Goal: Information Seeking & Learning: Learn about a topic

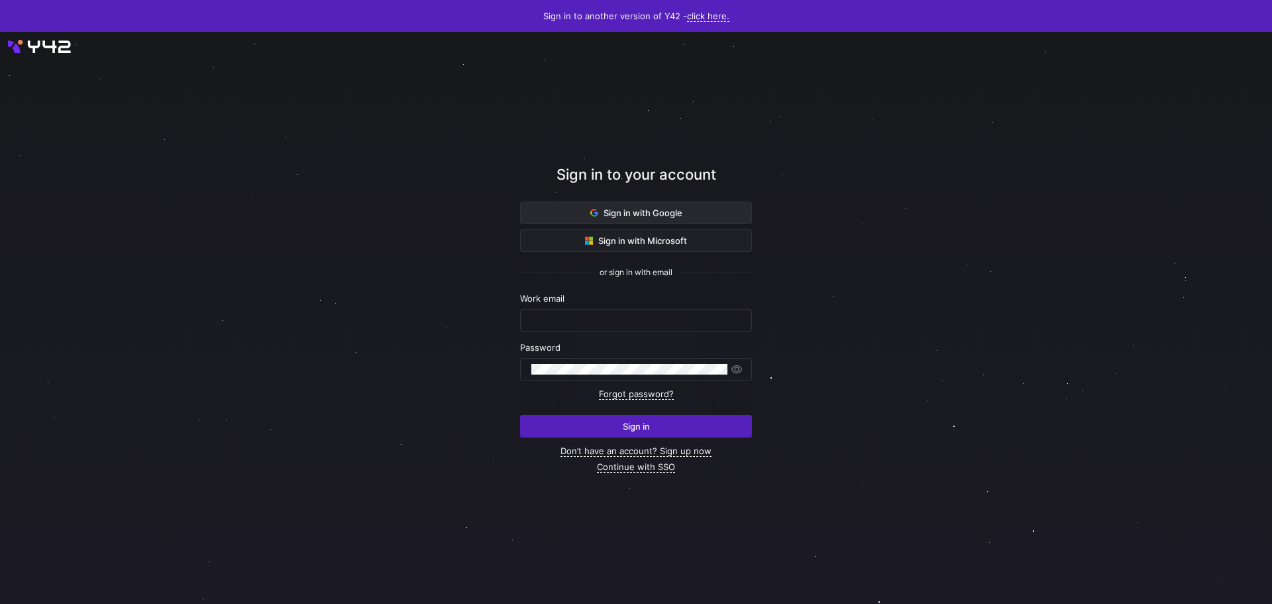
click at [629, 213] on span "Sign in with Google" at bounding box center [636, 212] width 92 height 11
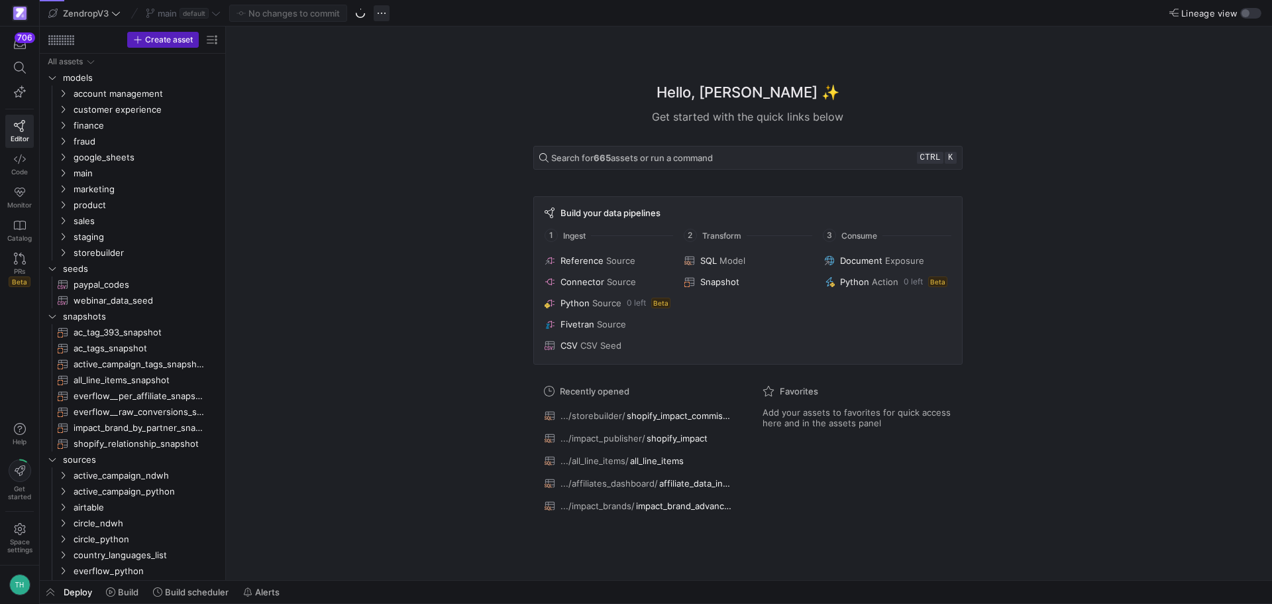
click at [386, 12] on span "button" at bounding box center [382, 13] width 16 height 16
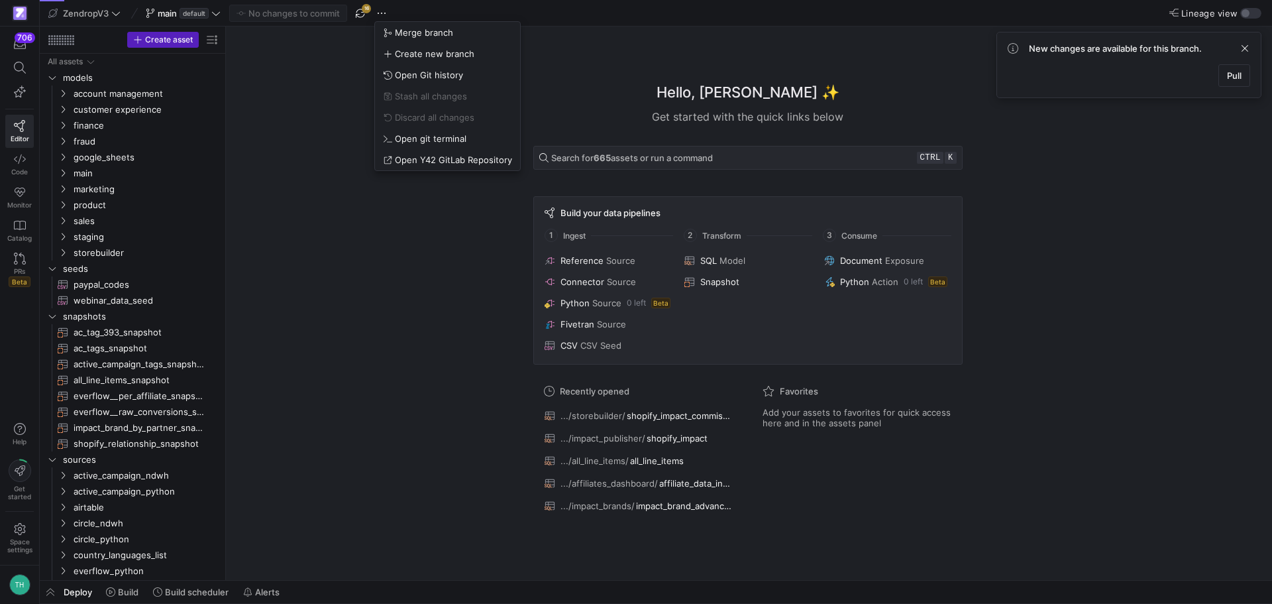
click at [339, 53] on div at bounding box center [636, 302] width 1272 height 604
click at [362, 13] on span "button" at bounding box center [361, 13] width 16 height 16
click at [386, 12] on span "button" at bounding box center [382, 13] width 16 height 16
click at [421, 81] on button "Open Git history" at bounding box center [447, 74] width 145 height 21
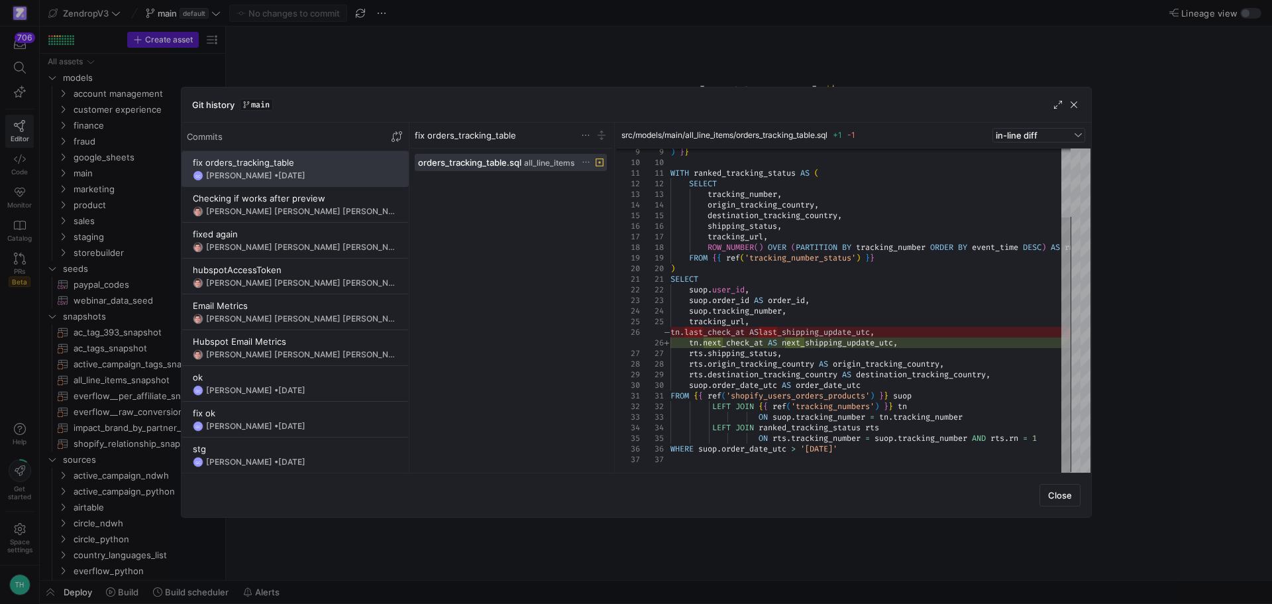
click at [729, 66] on div at bounding box center [636, 302] width 1272 height 604
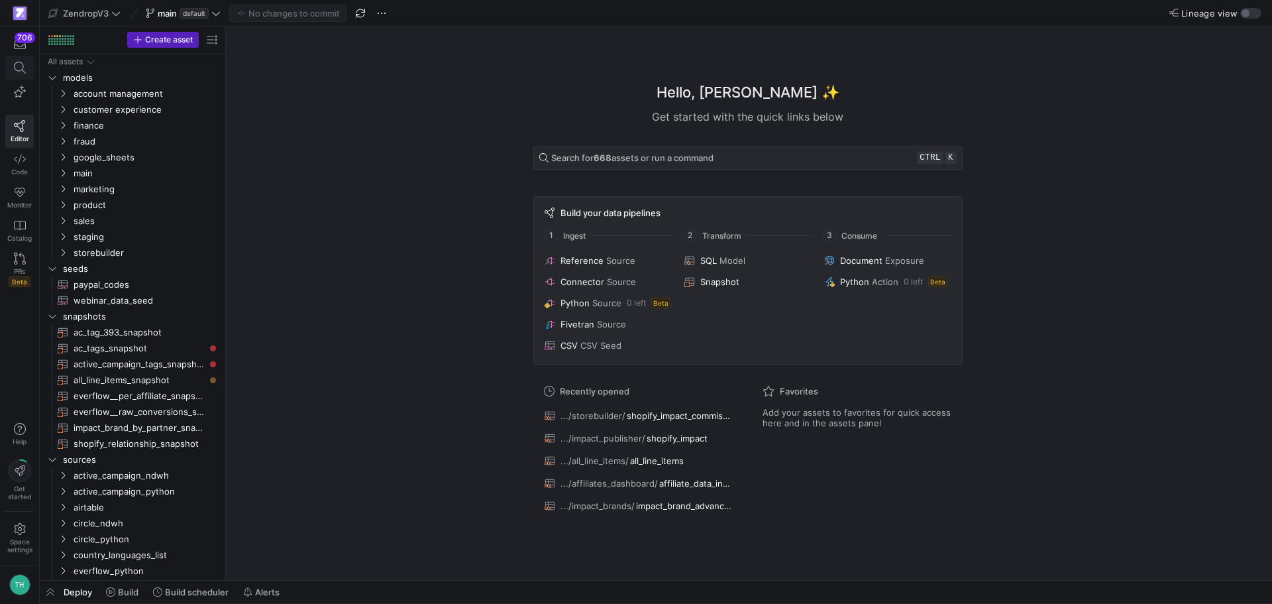
click at [11, 71] on span at bounding box center [19, 68] width 17 height 12
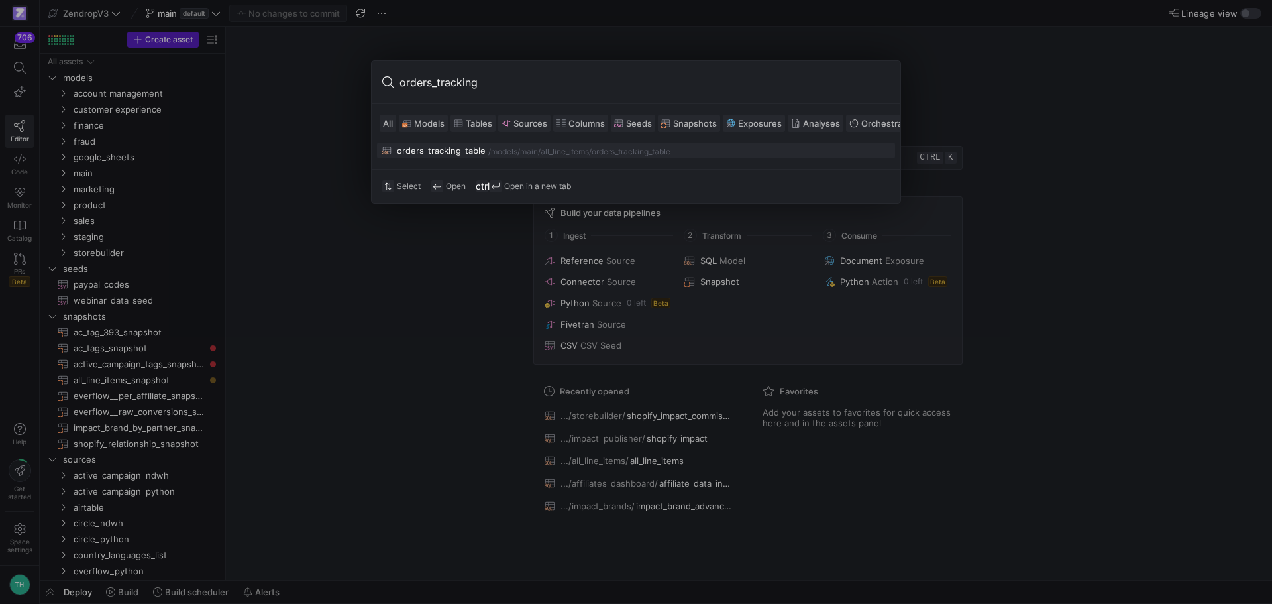
type input "orders_tracking"
click at [426, 156] on button "orders_tracking_table /models/ main/all_line_items /orders_tracking_table" at bounding box center [636, 150] width 518 height 16
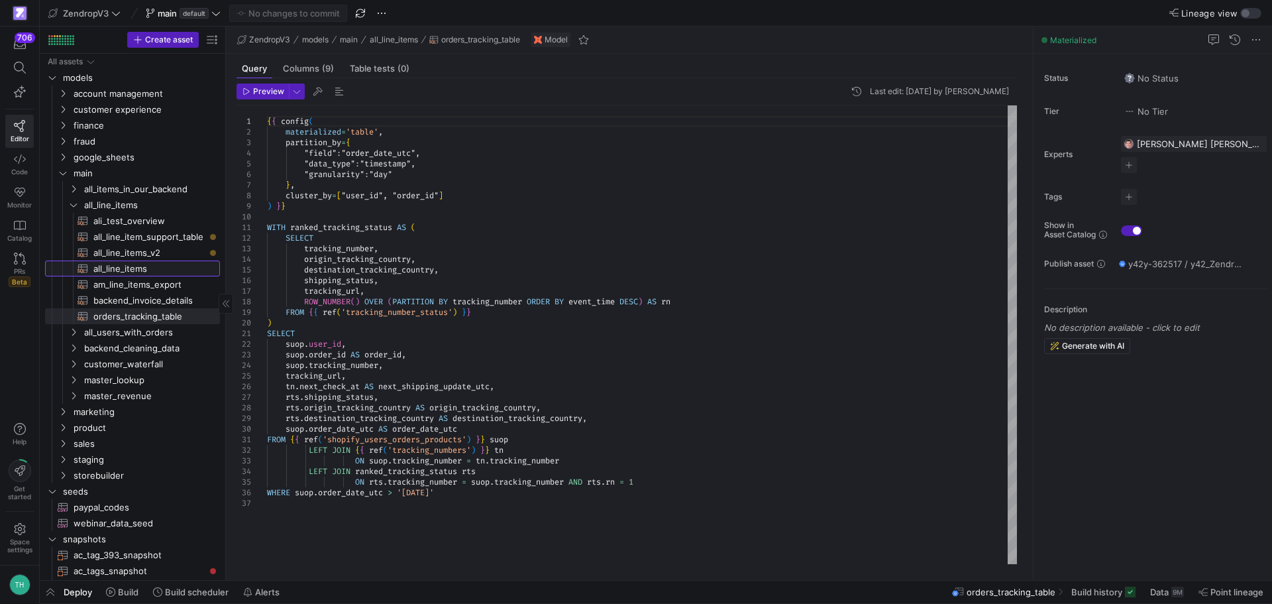
click at [171, 269] on span "all_line_items​​​​​​​​​​" at bounding box center [148, 268] width 111 height 15
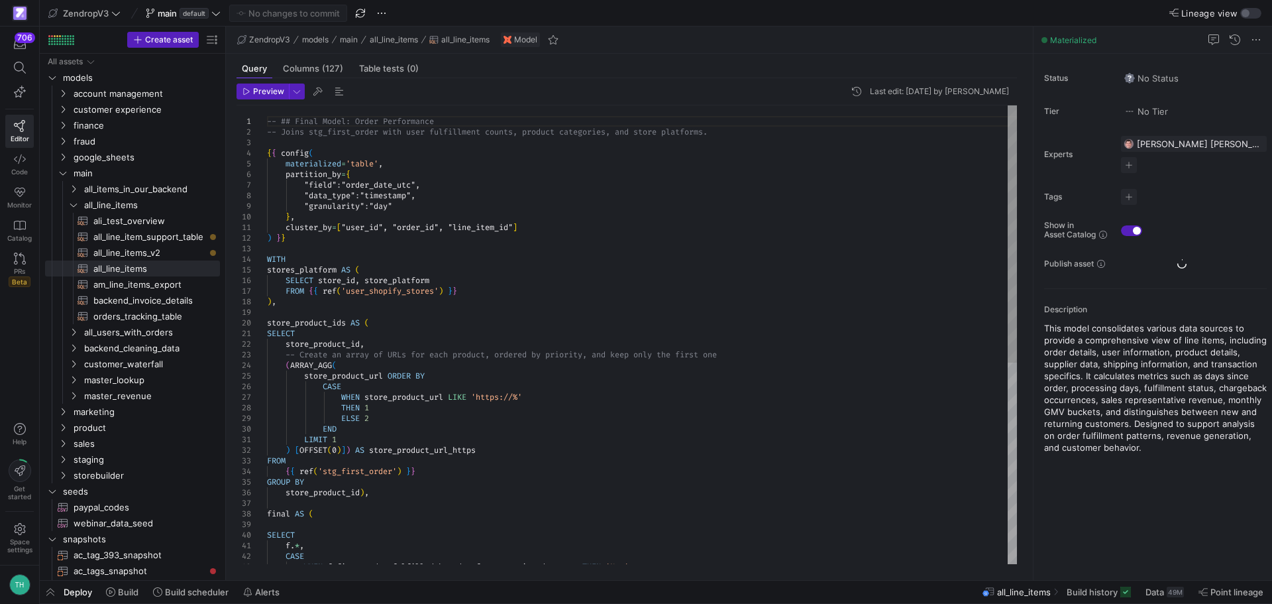
type textarea "cluster_by=["user_id", "order_id", "line_item_id"] ) }} WITH stores_platform AS…"
click at [653, 272] on div "-- ## Final Model: Order Performance -- Joins stg_first_order with user fulfill…" at bounding box center [642, 513] width 750 height 816
type textarea "or"
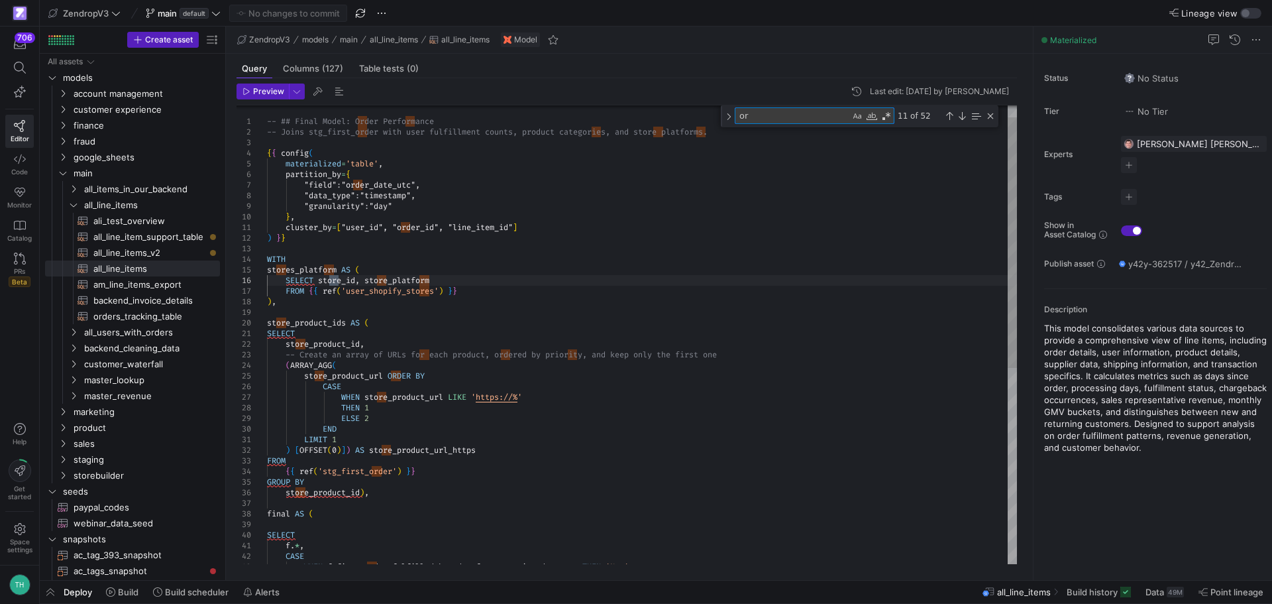
type textarea "SELECT store_product_id, -- Create an array of URLs for each product, ordered b…"
type textarea "order"
type textarea "f.*, CASE WHEN f.first_order_fulfilled_by_zd = f.transaction_date_utc THEN 'New…"
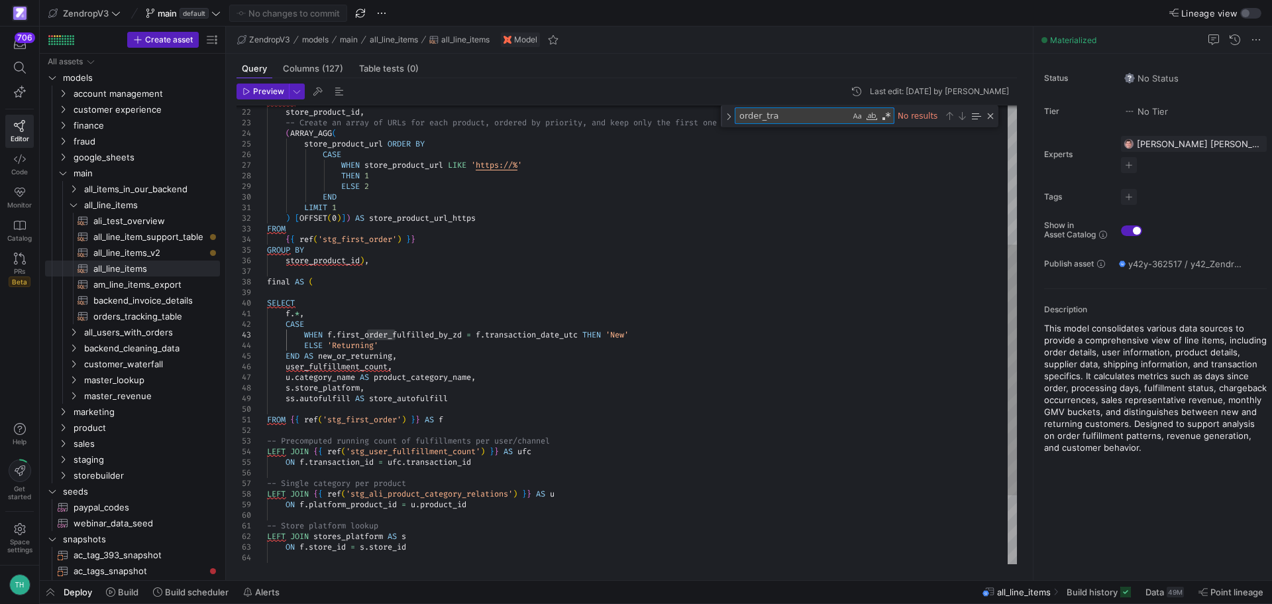
type textarea "order_trac"
click at [129, 313] on span "orders_tracking_table​​​​​​​​​​" at bounding box center [148, 316] width 111 height 15
type textarea "{{ config( materialized='table', partition_by={ "field": "order_date_utc", "dat…"
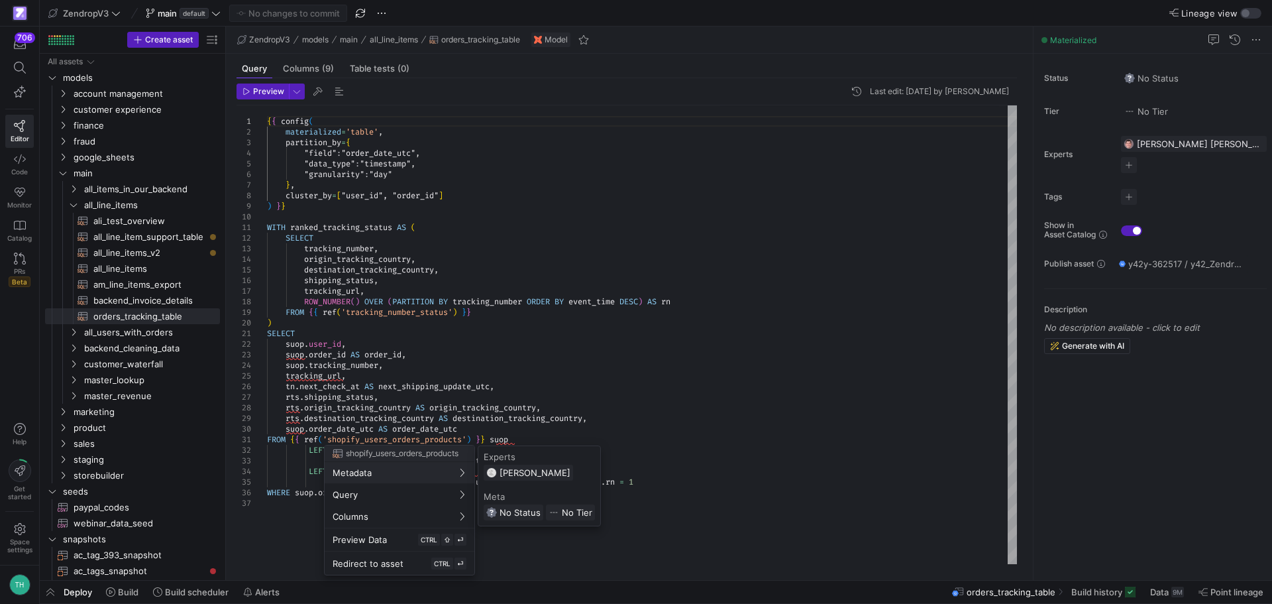
click at [409, 366] on div at bounding box center [636, 302] width 1272 height 604
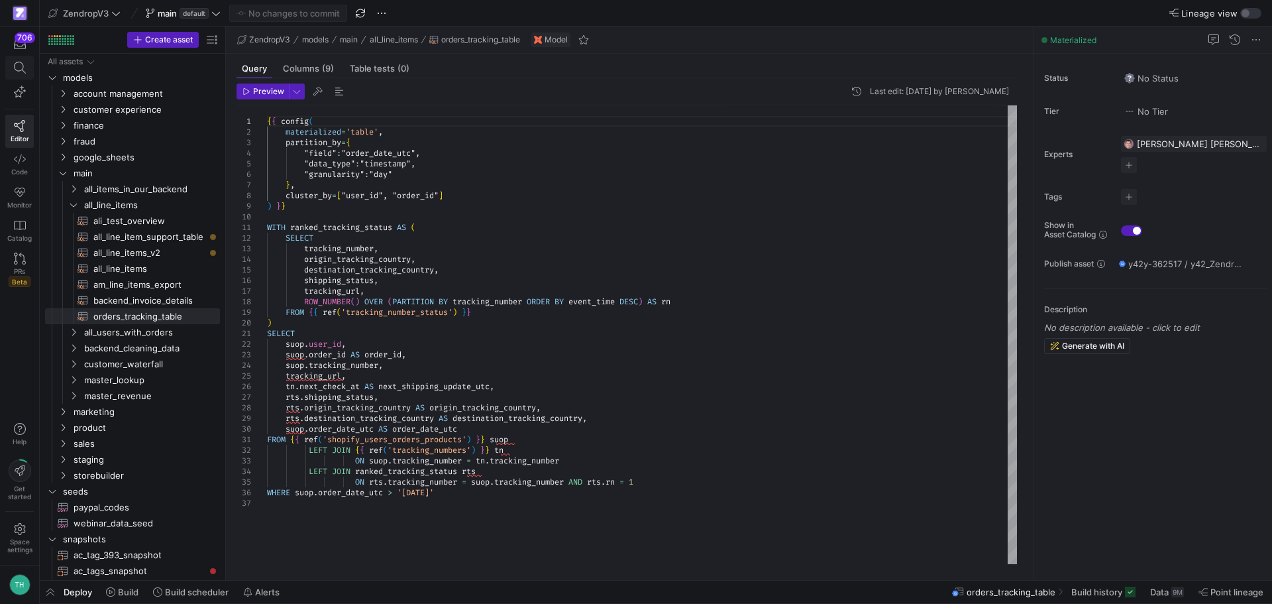
click at [18, 62] on icon at bounding box center [20, 68] width 12 height 12
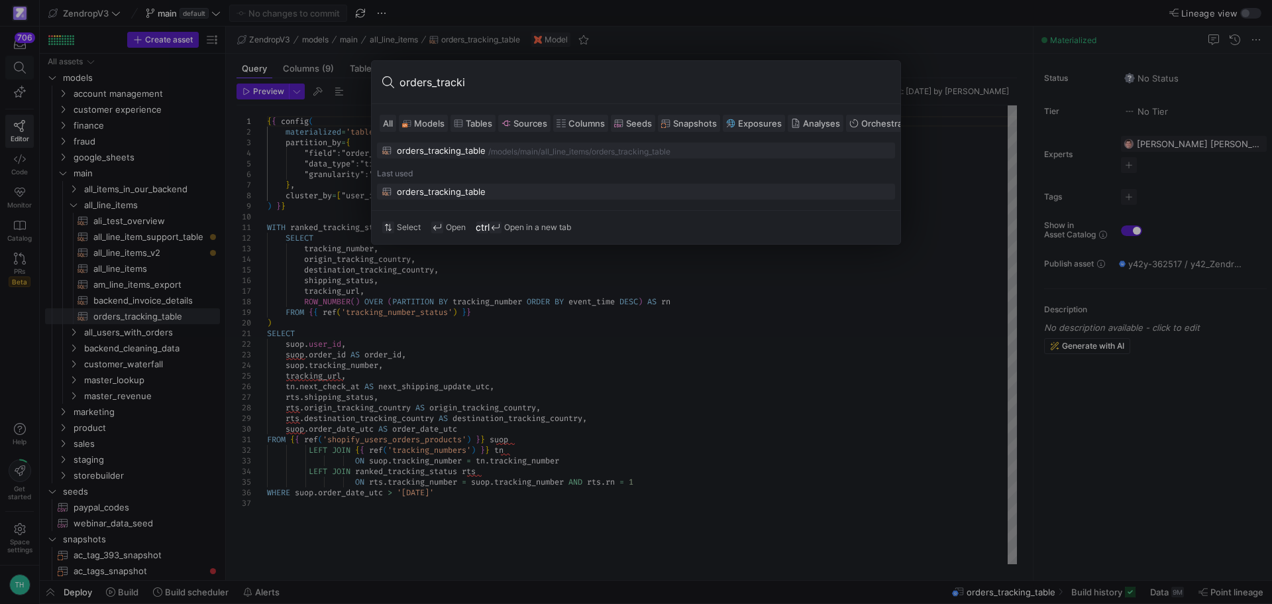
type input "orders_trackin"
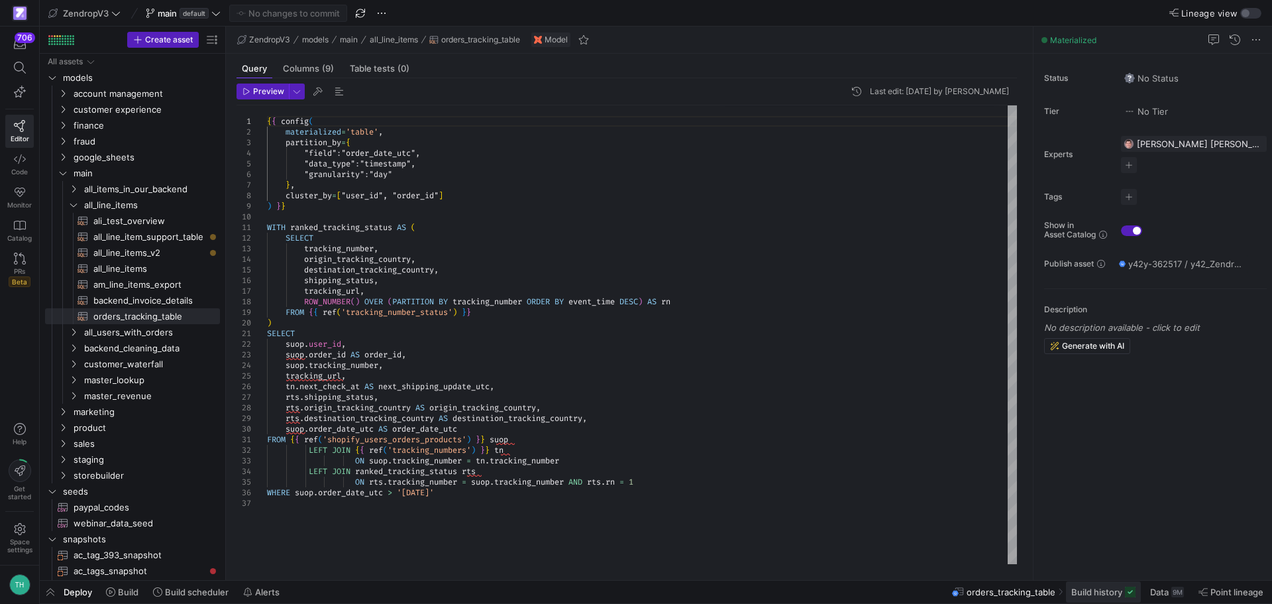
click at [1115, 590] on span "Build history" at bounding box center [1097, 591] width 51 height 11
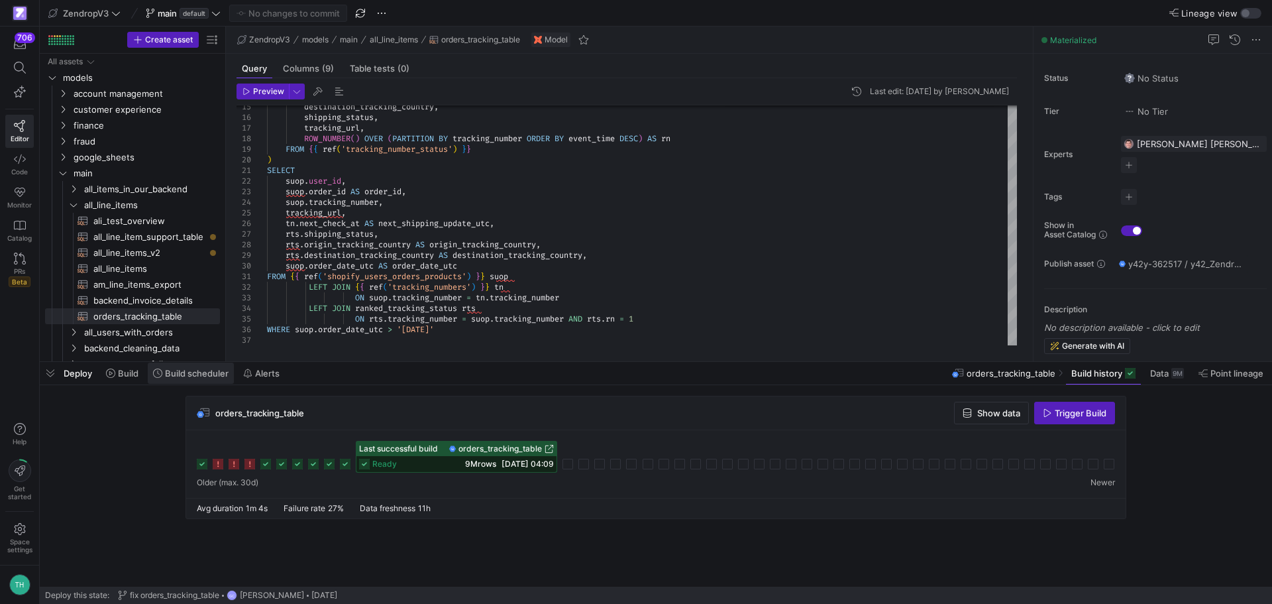
click at [171, 370] on span "Build scheduler" at bounding box center [197, 373] width 64 height 11
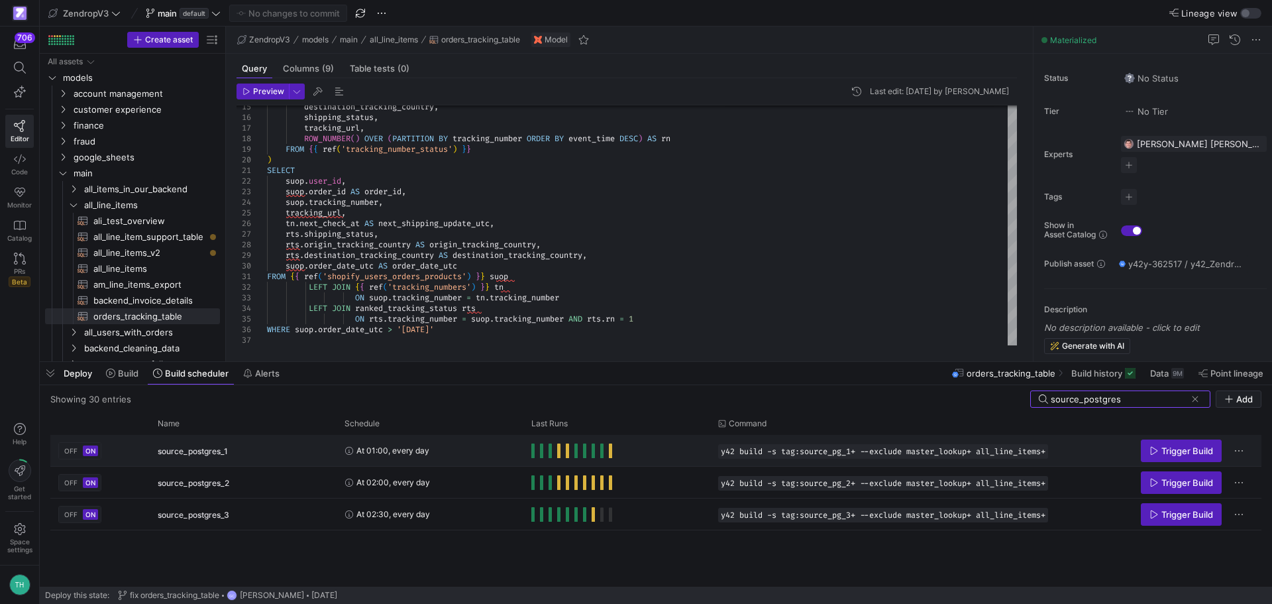
type input "source_postgres"
click at [302, 441] on div "source_postgres_1" at bounding box center [243, 450] width 171 height 31
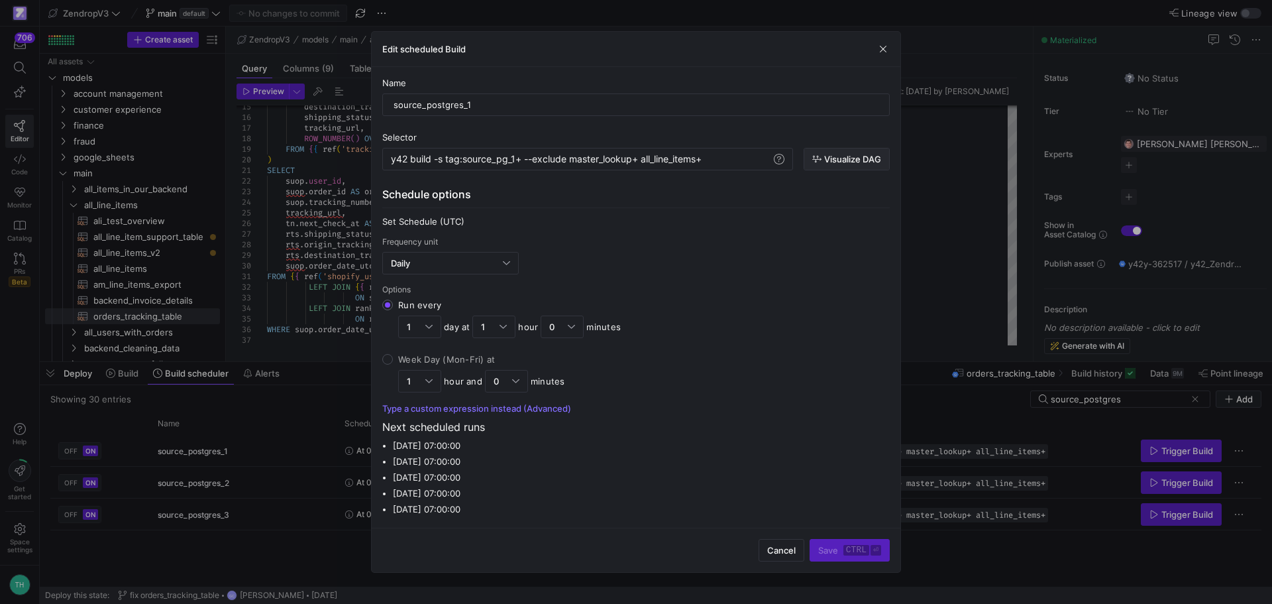
click at [849, 155] on span "Visualize DAG" at bounding box center [852, 159] width 57 height 11
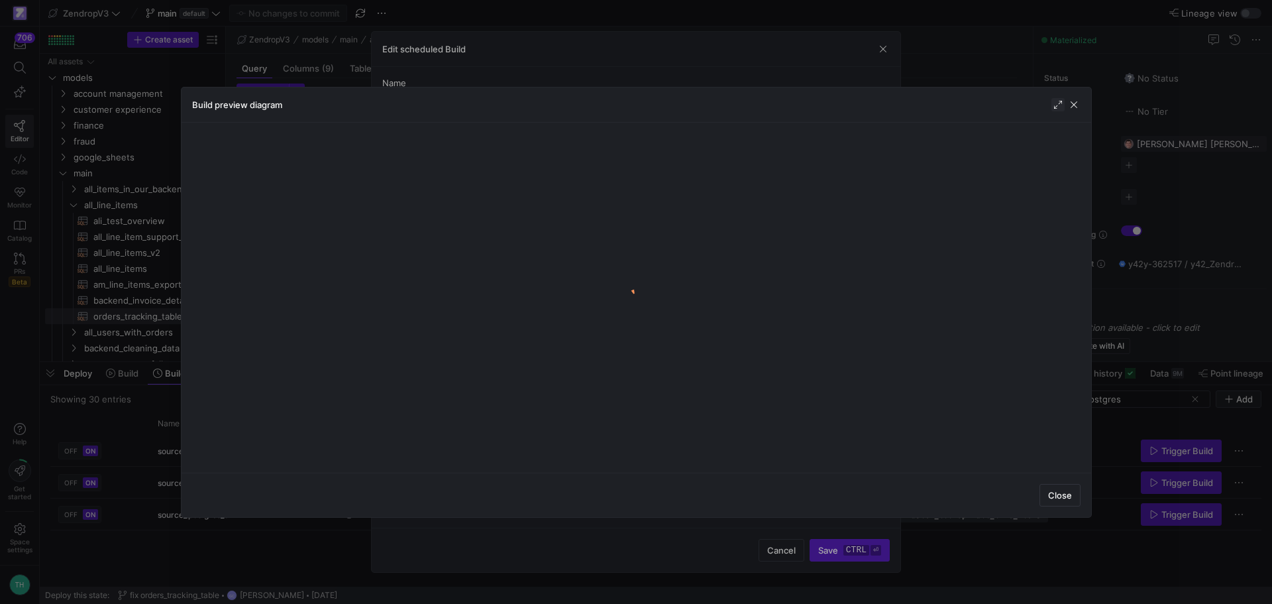
click at [1061, 111] on span "button" at bounding box center [1058, 104] width 13 height 13
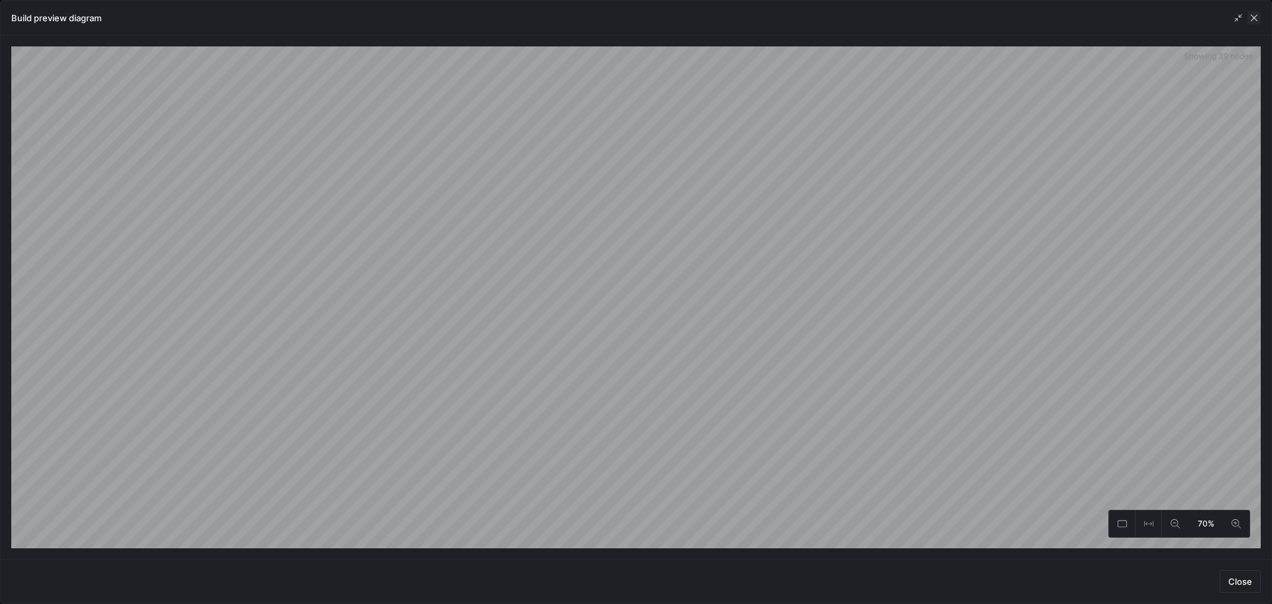
click at [1256, 16] on span "button" at bounding box center [1254, 17] width 13 height 13
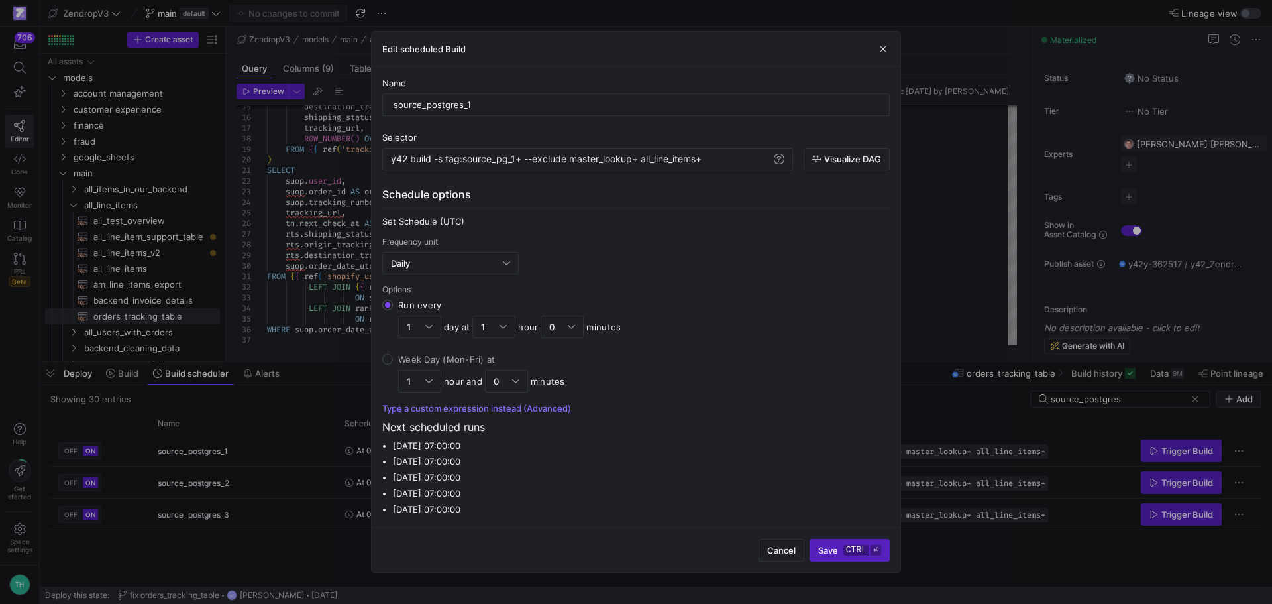
click at [283, 436] on div at bounding box center [636, 302] width 1272 height 604
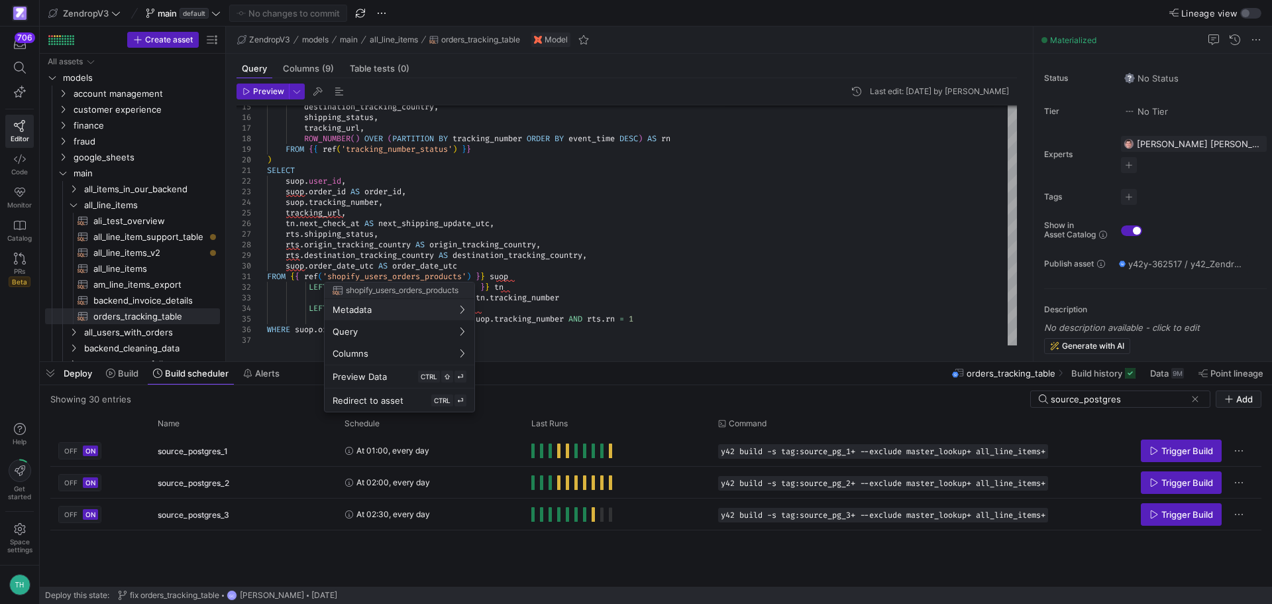
click at [634, 256] on div at bounding box center [636, 302] width 1272 height 604
click at [505, 39] on span "orders_tracking_table" at bounding box center [480, 39] width 79 height 9
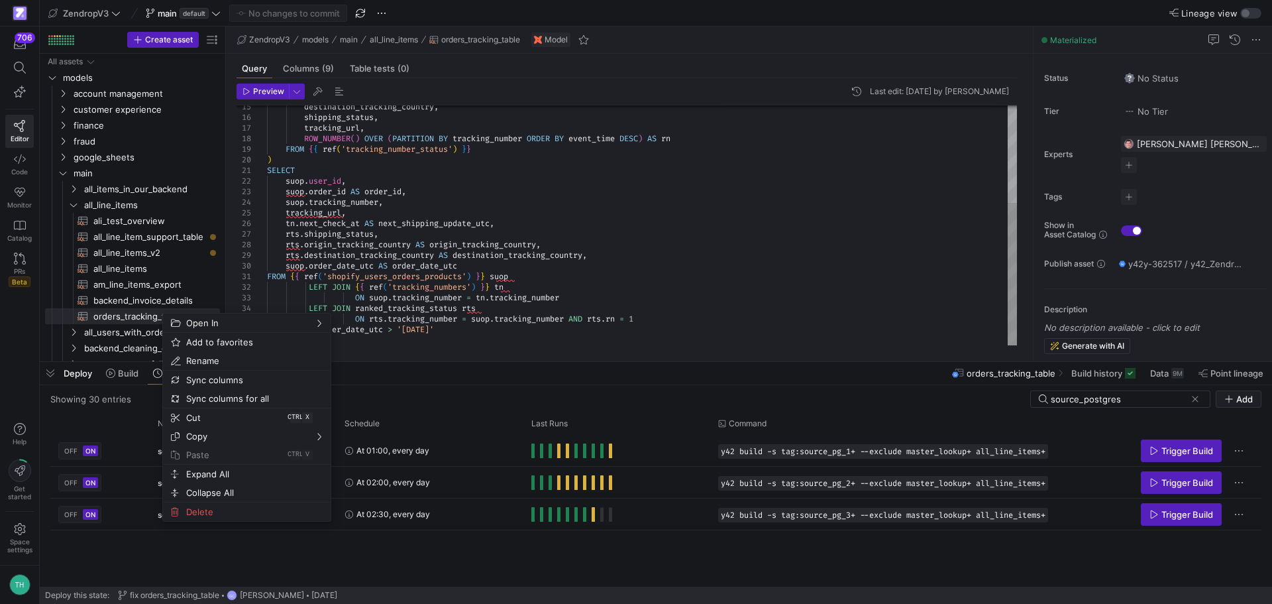
type textarea "SELECT suop.user_id, suop.order_id AS order_id, suop.tracking_number, tracking_…"
click at [565, 242] on div "destination_tracking_country , shipping_status , tracking_url , ROW_NUMBER ( ) …" at bounding box center [642, 143] width 750 height 403
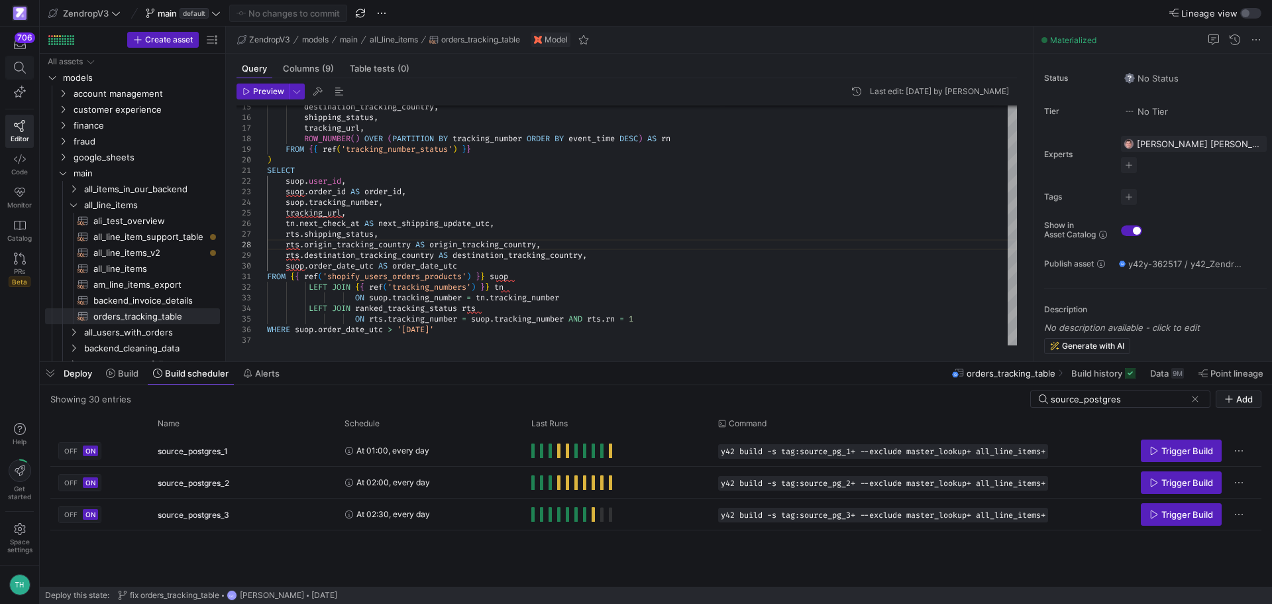
click at [19, 76] on span at bounding box center [19, 67] width 27 height 23
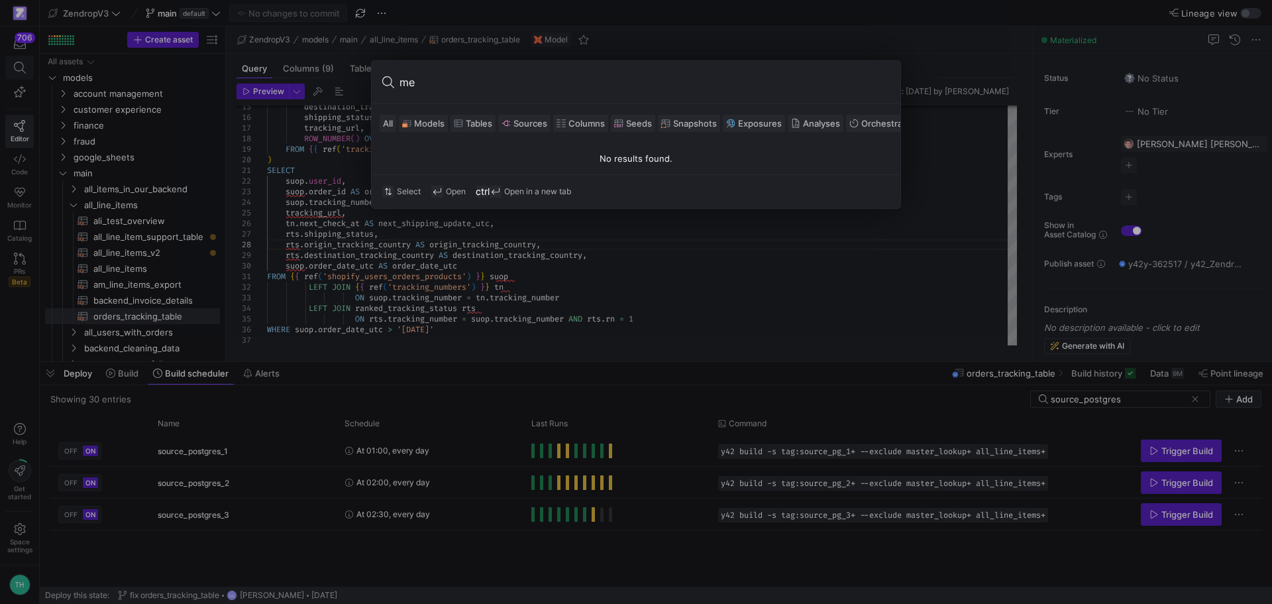
type input "m"
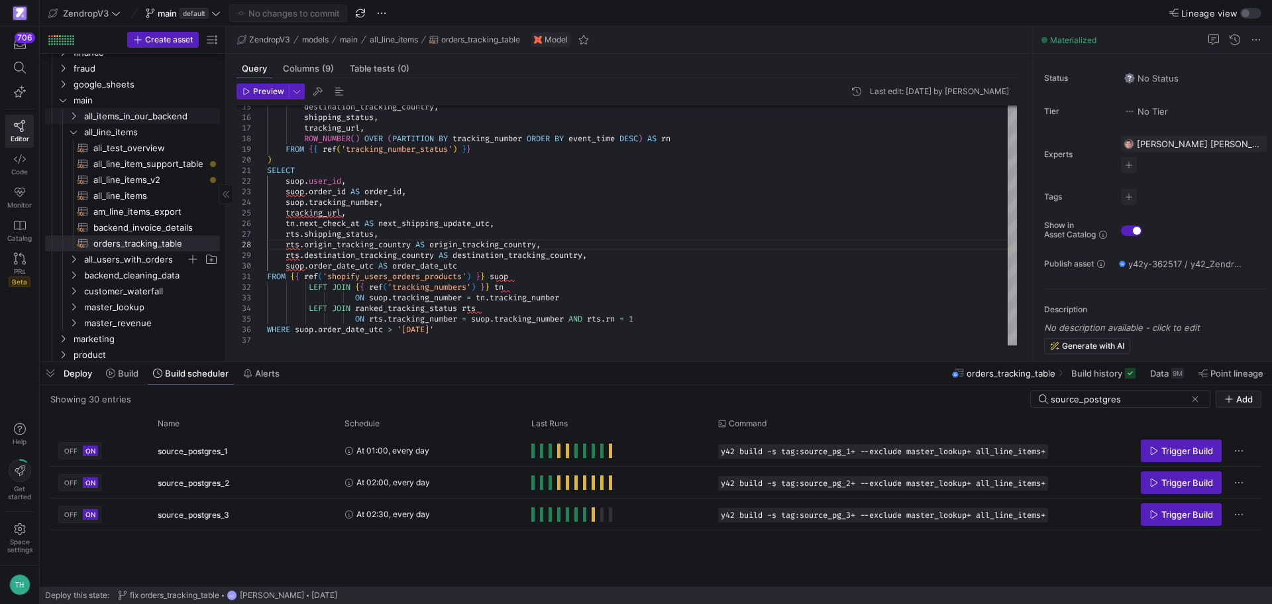
scroll to position [199, 0]
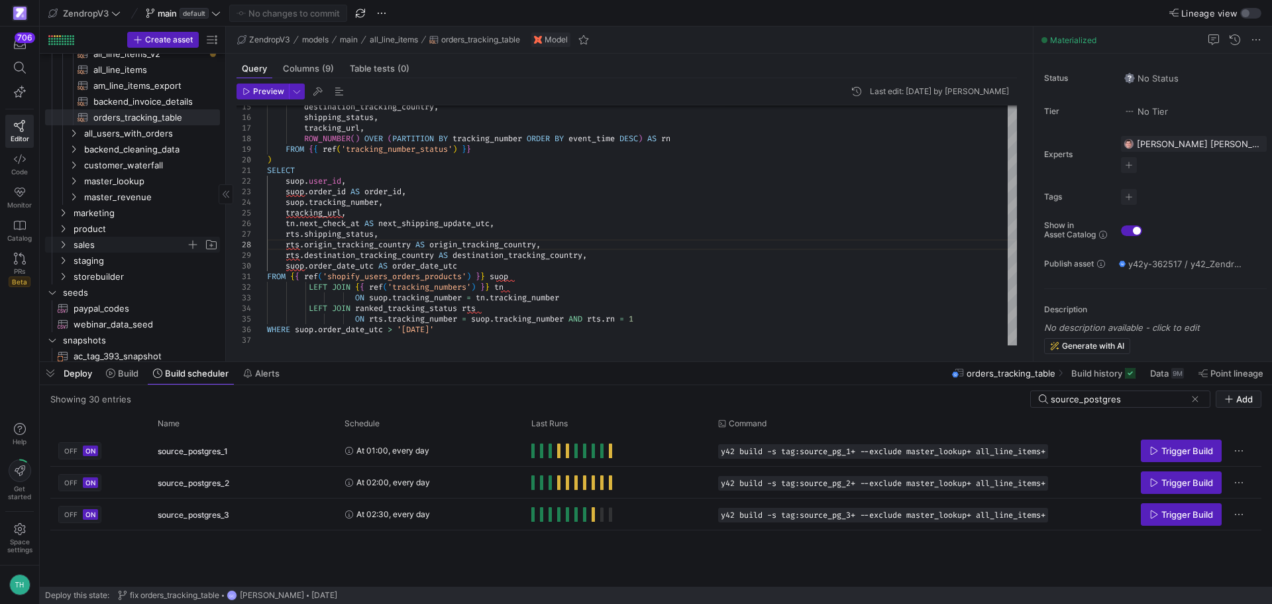
click at [151, 241] on span "sales" at bounding box center [130, 244] width 113 height 15
click at [144, 260] on span "hubspot_cleaning_data" at bounding box center [135, 260] width 102 height 15
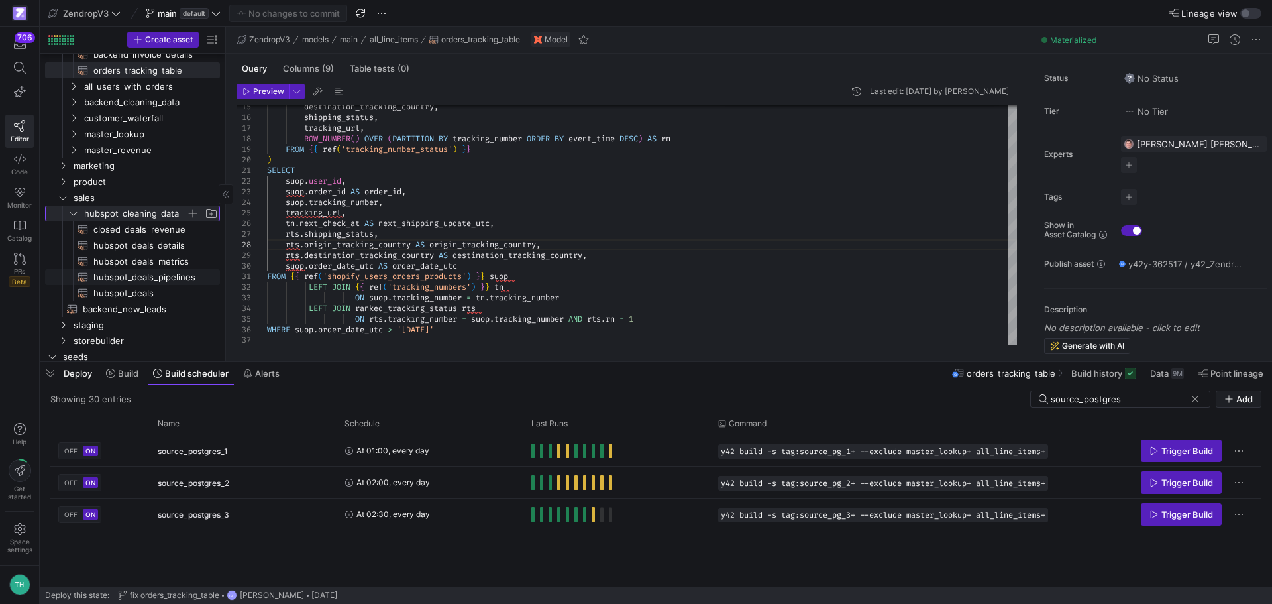
scroll to position [265, 0]
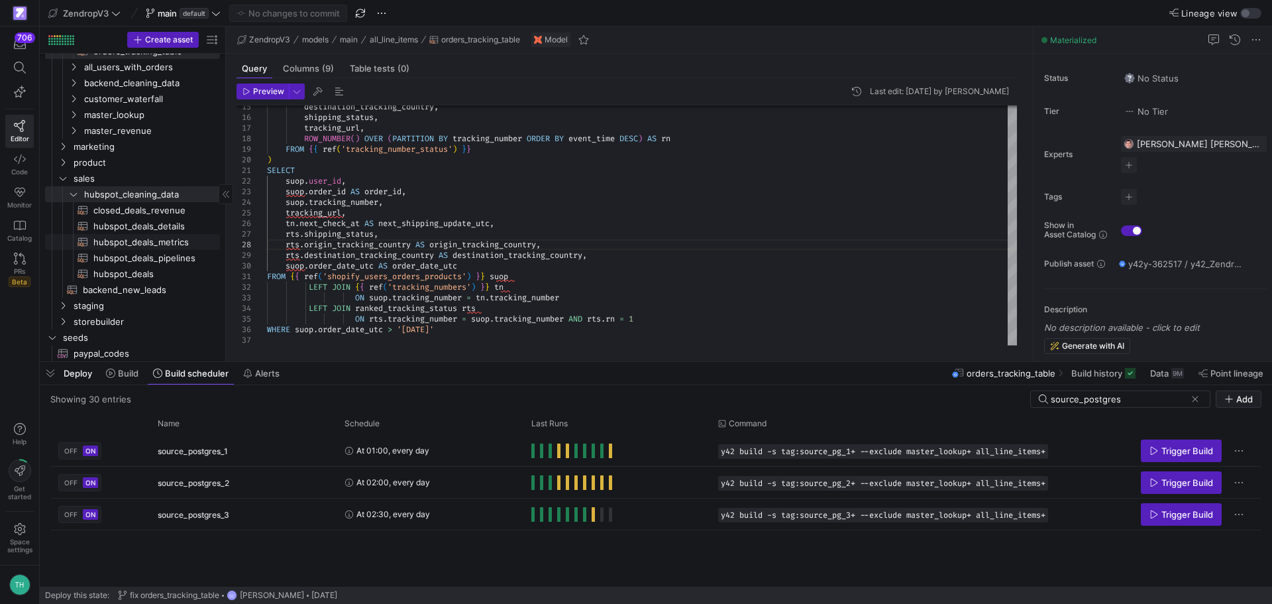
click at [146, 243] on span "hubspot_deals_metrics​​​​​​​​​​" at bounding box center [148, 242] width 111 height 15
type textarea "WITH hubspot_deals AS( SELECT `deal_id`, `user_id`, `user_email`, `dealname`, `…"
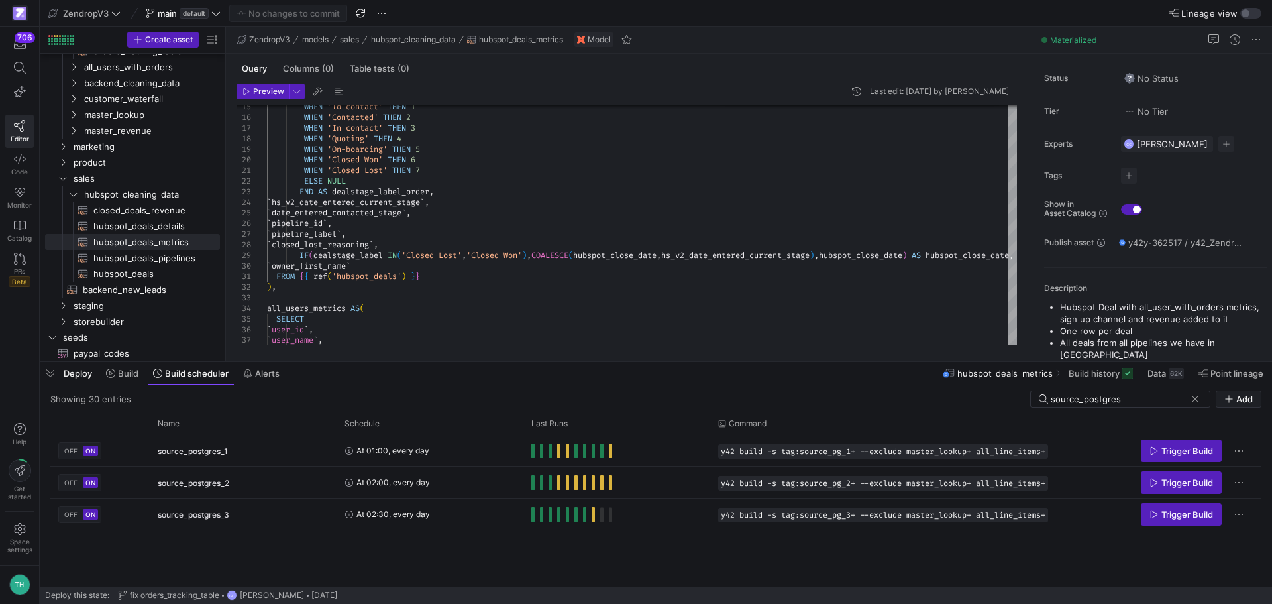
click at [1181, 386] on div "Showing 30 entries source_postgres Add Drag here to set row groups Drag here to…" at bounding box center [656, 485] width 1233 height 201
click at [1178, 377] on div "62K" at bounding box center [1176, 373] width 15 height 11
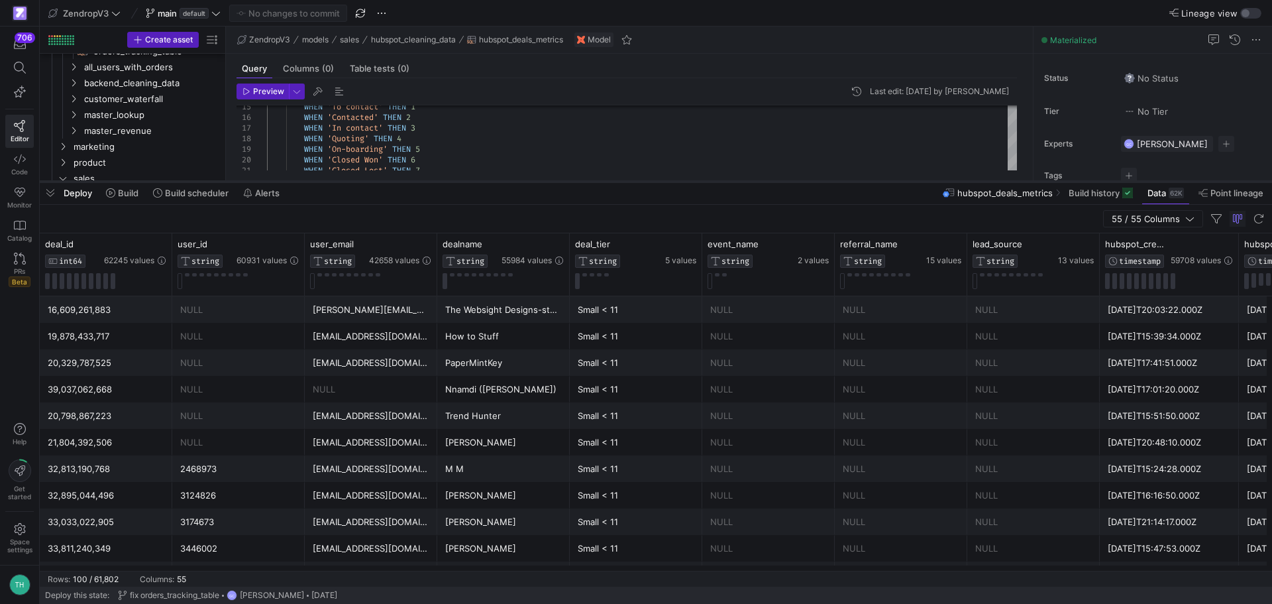
drag, startPoint x: 814, startPoint y: 362, endPoint x: 861, endPoint y: 182, distance: 186.3
click at [861, 182] on div at bounding box center [656, 181] width 1233 height 5
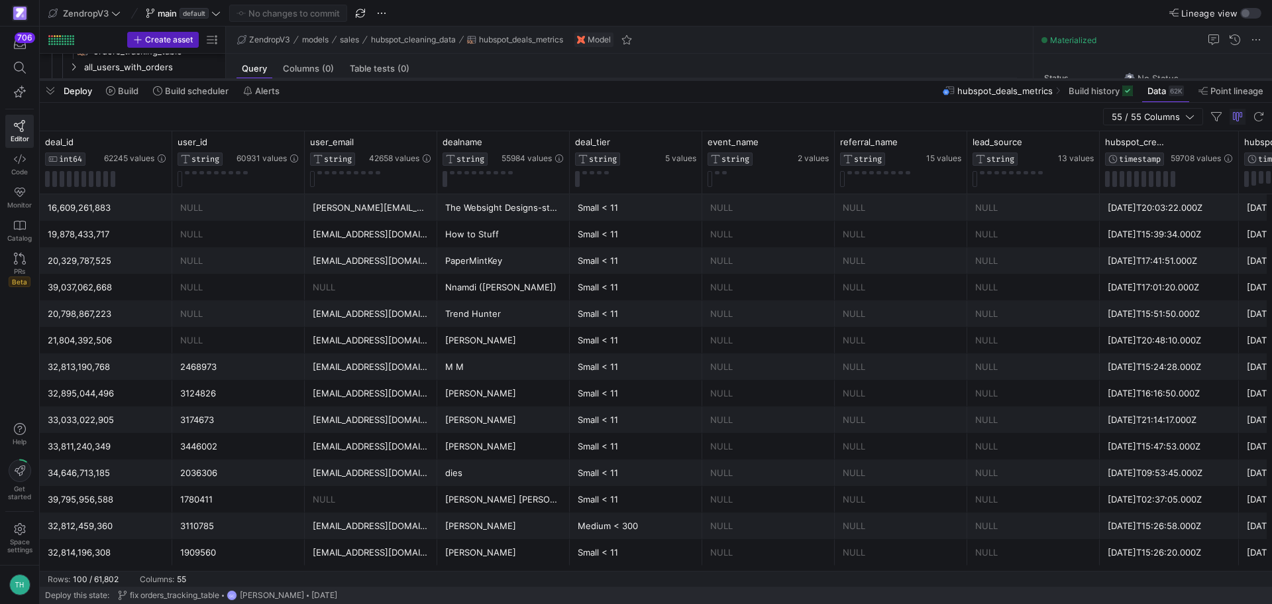
drag, startPoint x: 785, startPoint y: 182, endPoint x: 795, endPoint y: 80, distance: 102.6
click at [795, 80] on div at bounding box center [656, 79] width 1233 height 5
click at [670, 211] on div "Small < 11" at bounding box center [636, 208] width 117 height 26
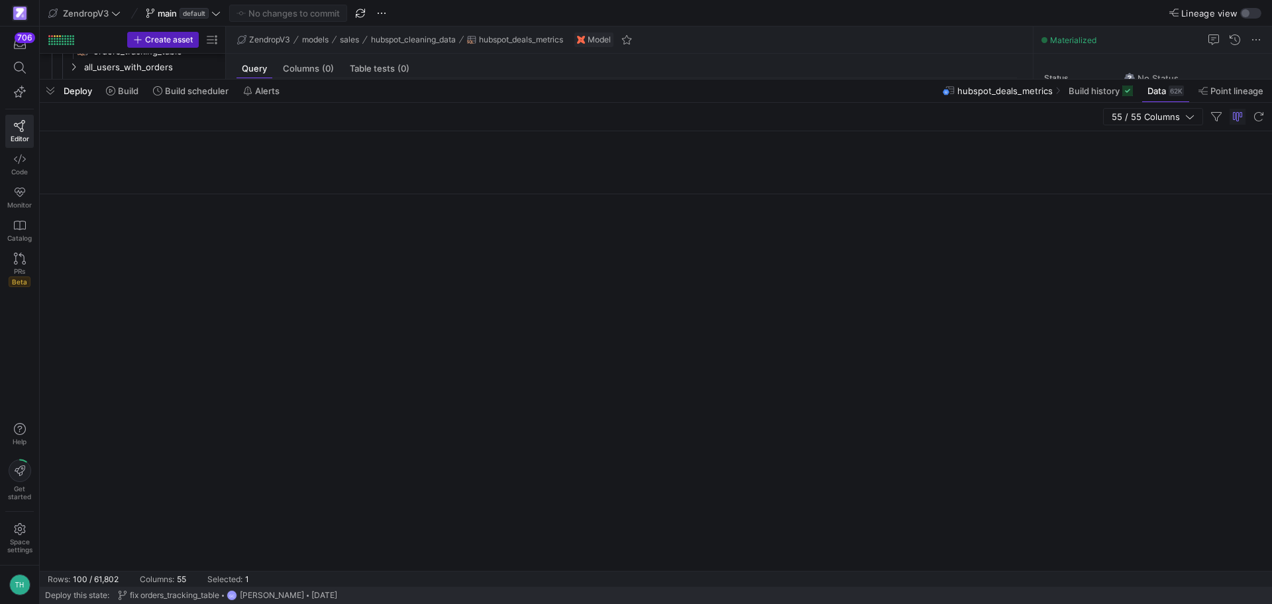
scroll to position [2306, 0]
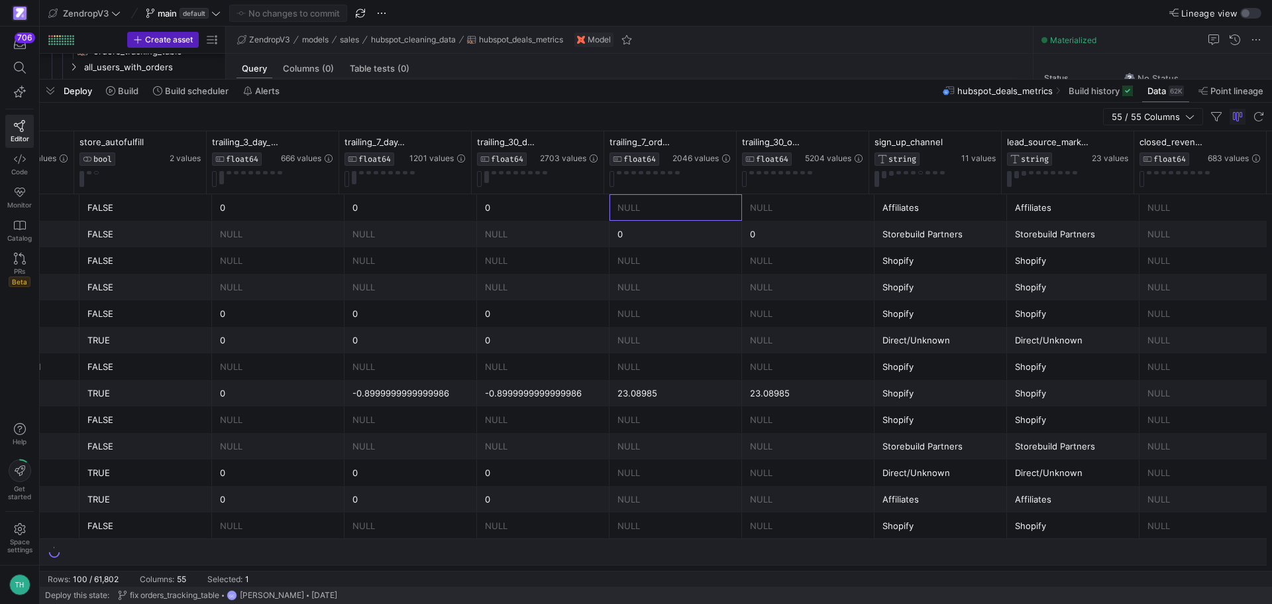
click at [681, 209] on div "NULL" at bounding box center [676, 208] width 117 height 26
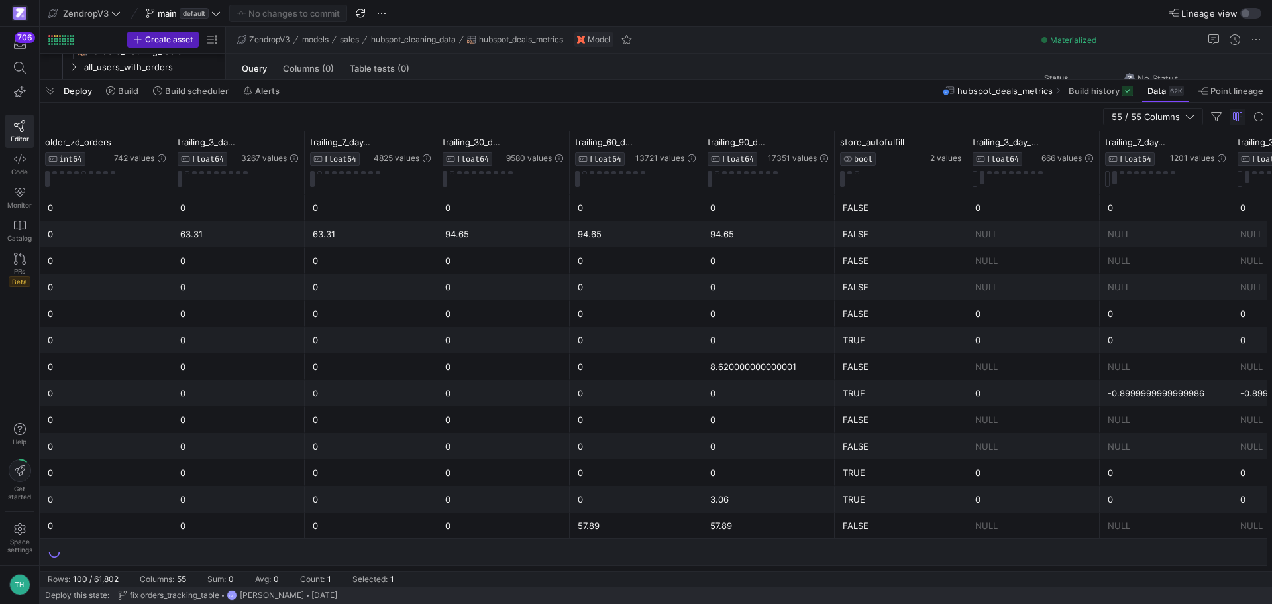
scroll to position [0, 0]
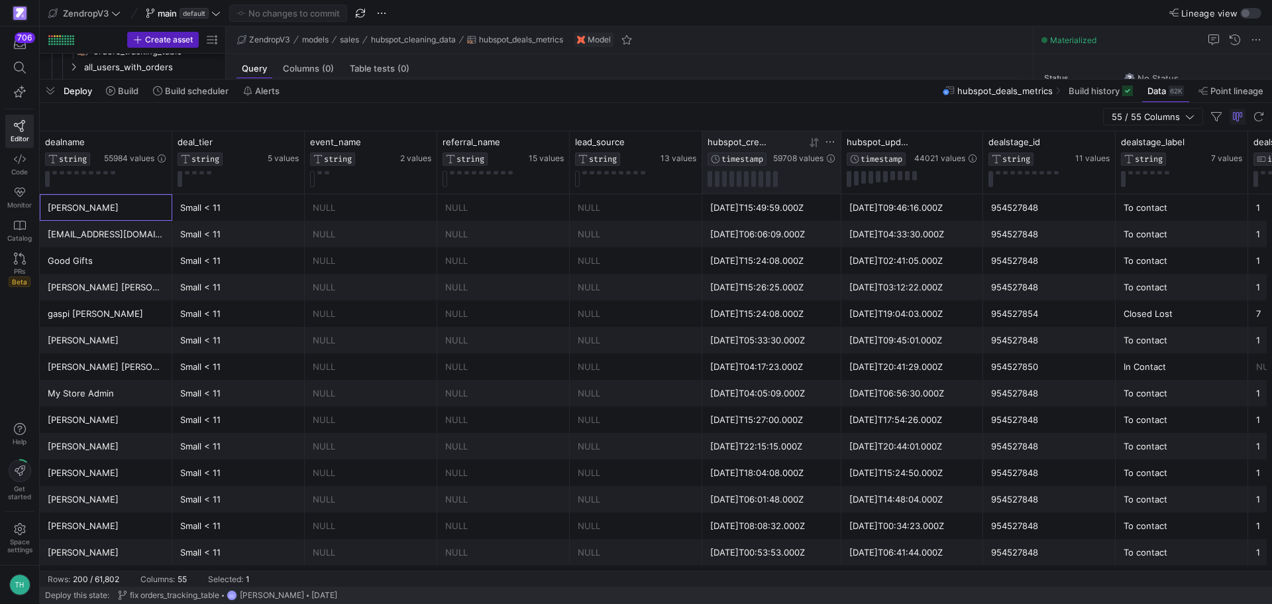
click at [828, 140] on icon at bounding box center [830, 142] width 11 height 11
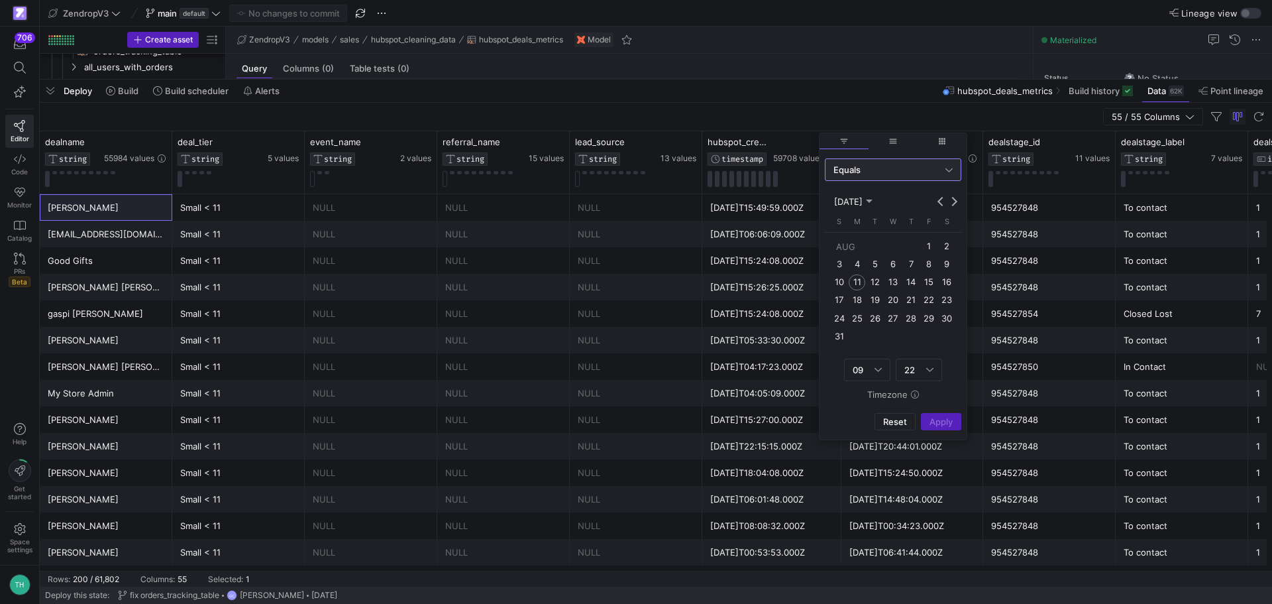
click at [879, 174] on div "Equals" at bounding box center [890, 169] width 112 height 11
click at [899, 300] on span "Between" at bounding box center [893, 300] width 125 height 11
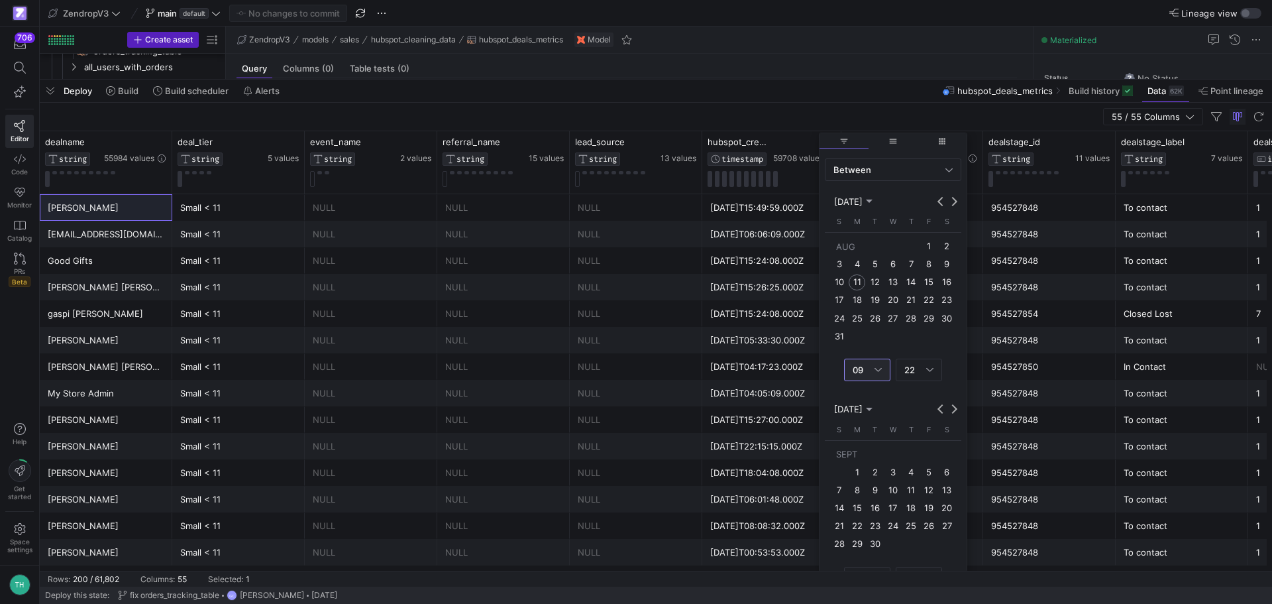
click at [875, 366] on div "Column Menu" at bounding box center [878, 369] width 7 height 11
click at [864, 394] on span "00" at bounding box center [867, 395] width 34 height 11
click at [913, 367] on span "22" at bounding box center [910, 369] width 11 height 11
click at [907, 395] on span "00" at bounding box center [919, 395] width 34 height 11
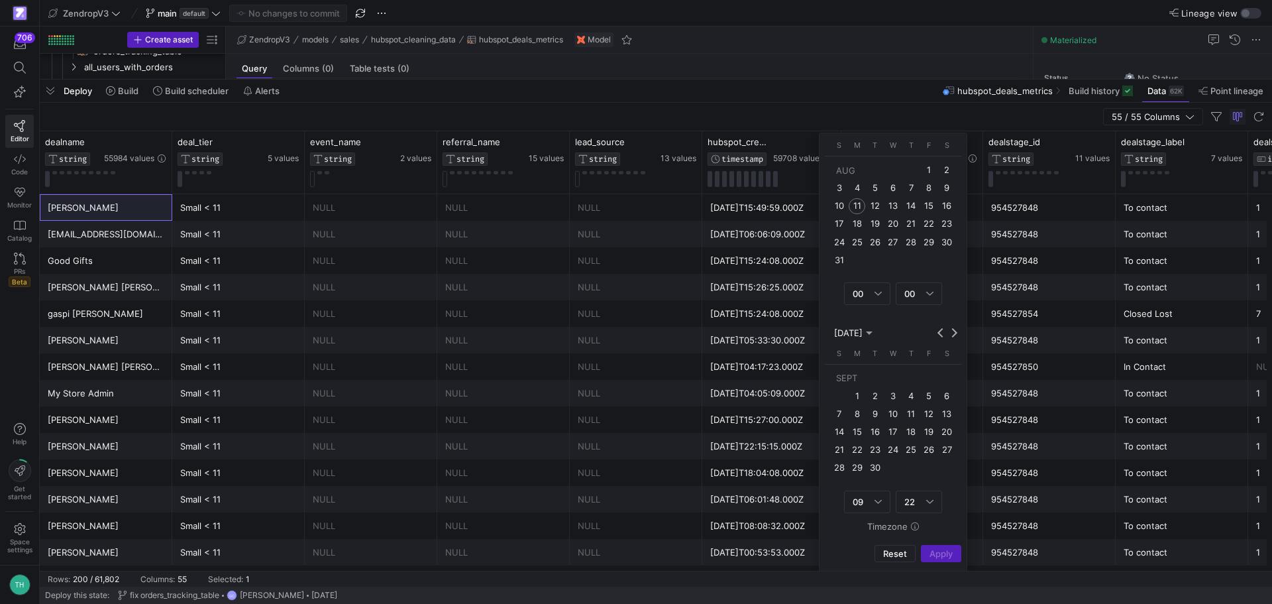
click at [868, 488] on div "[DATE] [DATE] [DATE] S [DATE] M [DATE] T [DATE] W [DATE] T [DATE] F [DATE] S [D…" at bounding box center [893, 413] width 137 height 200
click at [871, 511] on div "09" at bounding box center [867, 501] width 29 height 21
click at [861, 321] on span "00" at bounding box center [867, 322] width 34 height 11
click at [928, 504] on div "Column Menu" at bounding box center [929, 501] width 7 height 11
click at [903, 323] on span "00" at bounding box center [919, 322] width 34 height 11
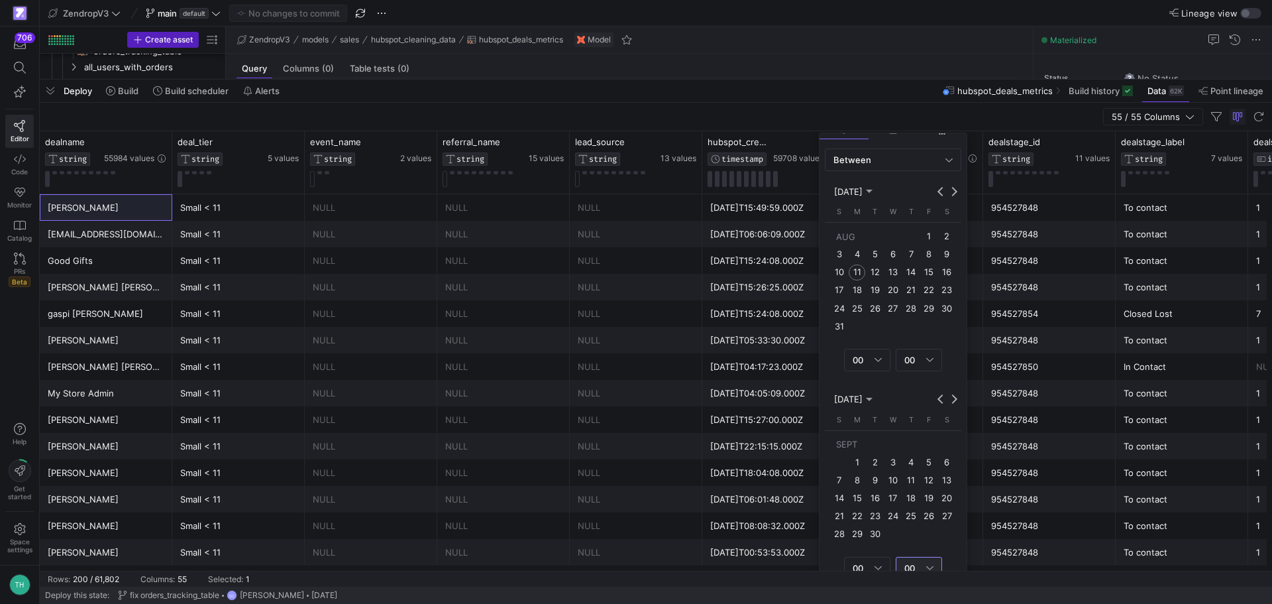
click at [909, 257] on span "7" at bounding box center [911, 254] width 16 height 16
click at [942, 398] on button "Previous month" at bounding box center [940, 398] width 13 height 13
click at [930, 465] on span "8" at bounding box center [929, 462] width 16 height 16
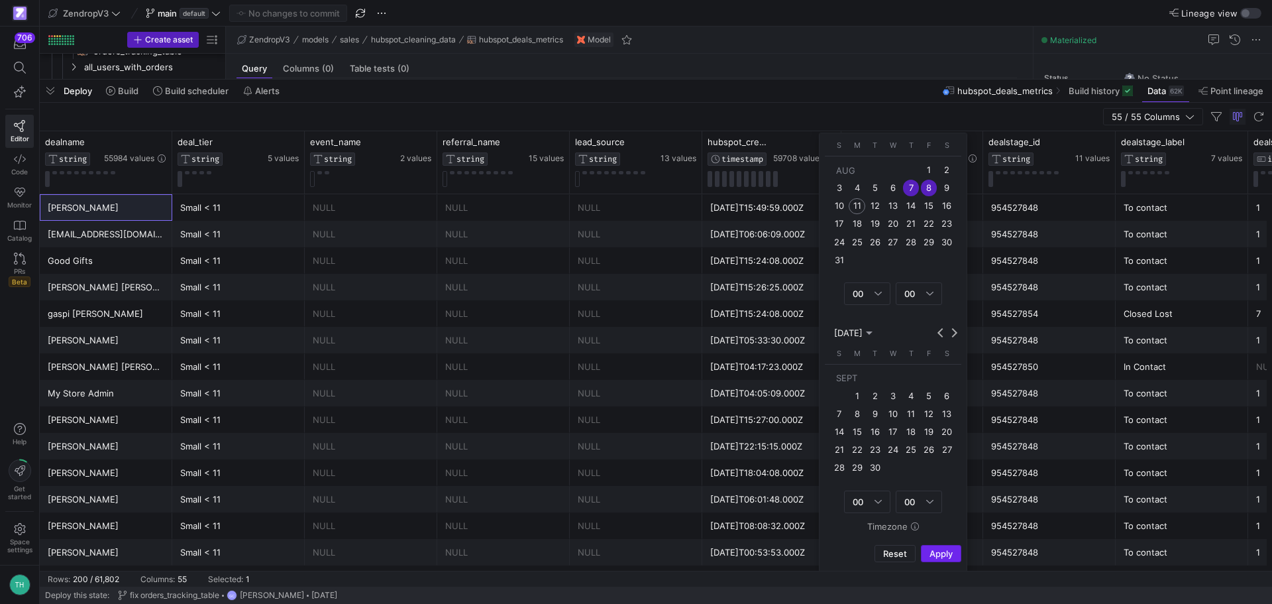
click at [936, 552] on span "Apply" at bounding box center [941, 553] width 23 height 11
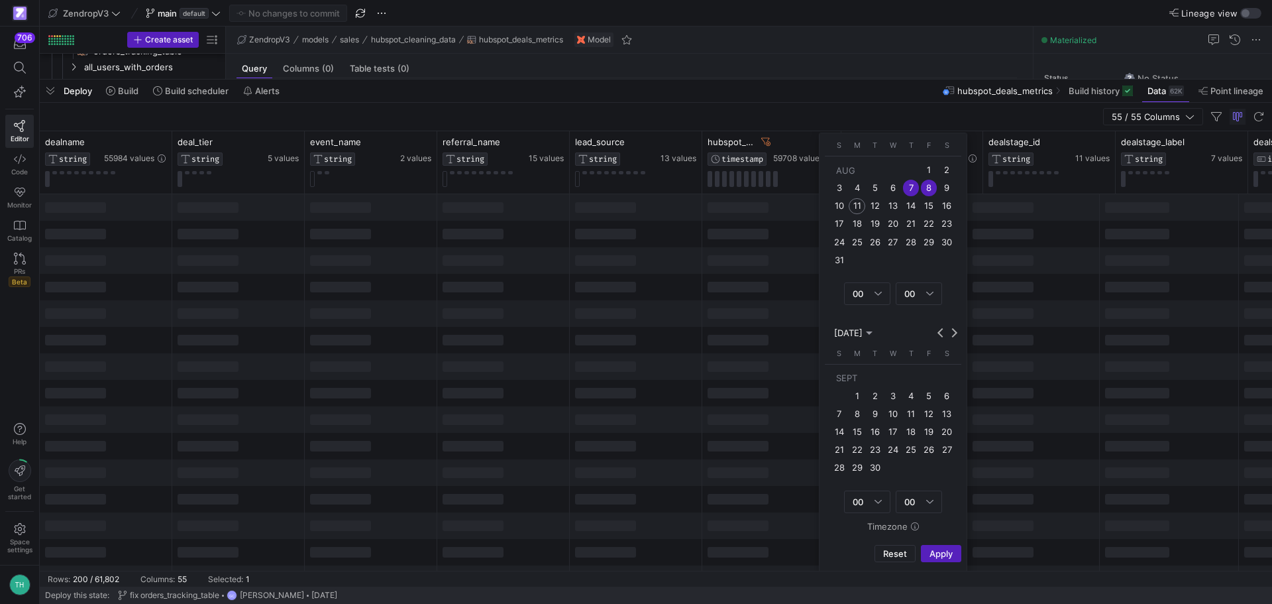
click at [736, 116] on div "55 / 55 Columns" at bounding box center [656, 117] width 1233 height 28
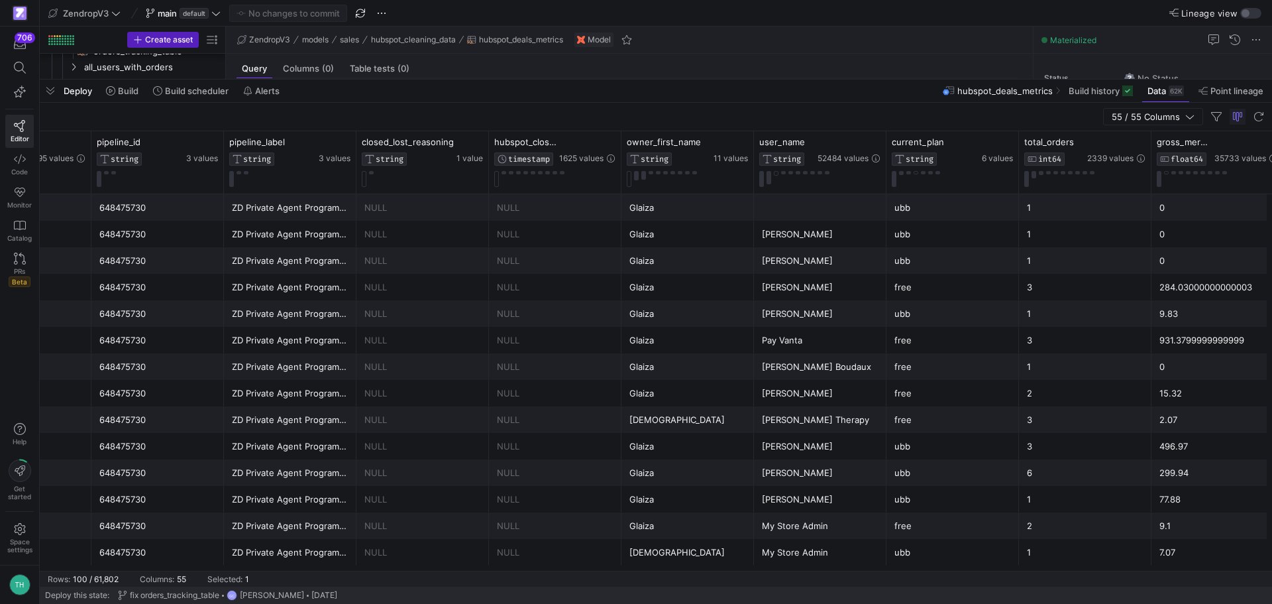
scroll to position [0, 2189]
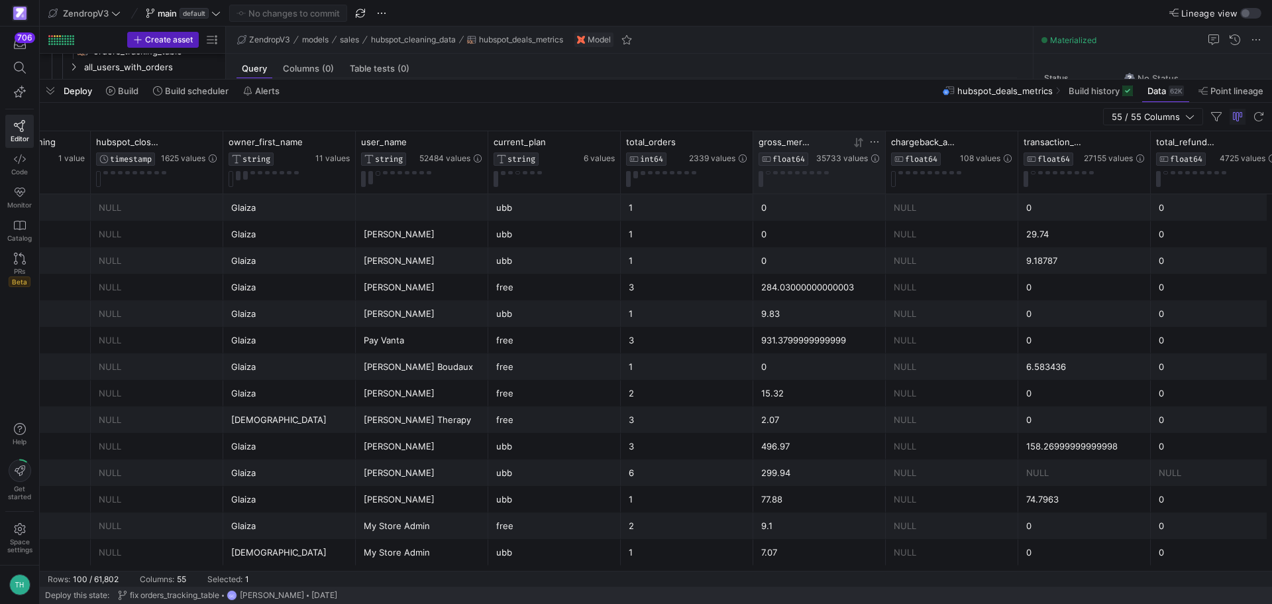
click at [855, 145] on icon at bounding box center [859, 142] width 11 height 11
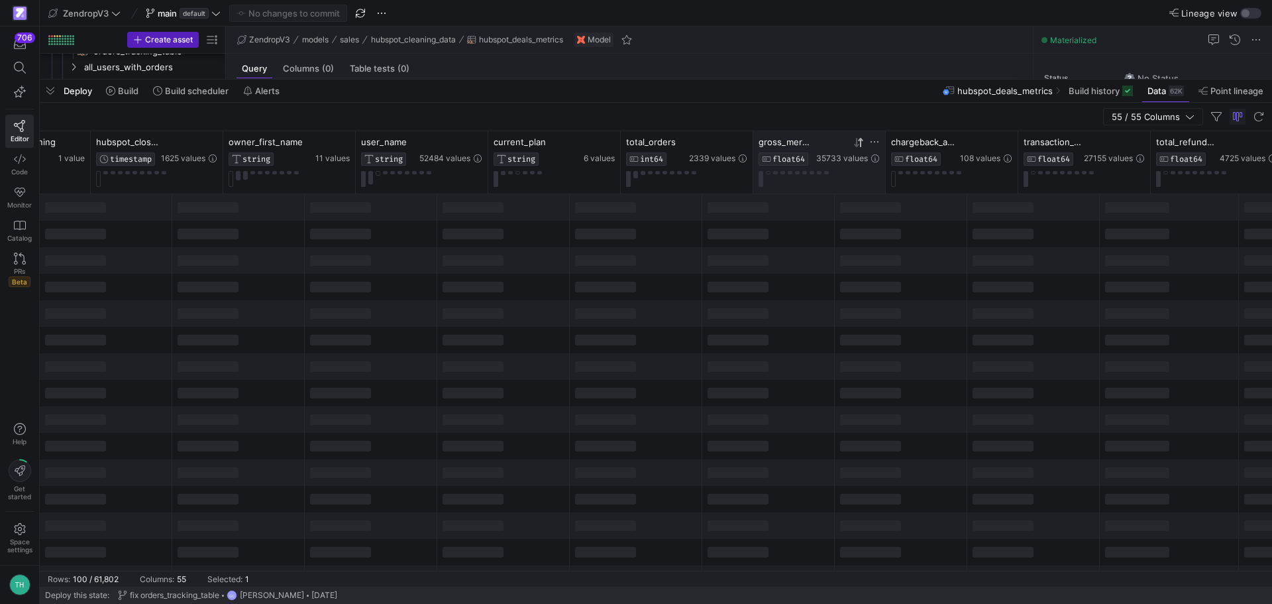
click at [855, 145] on icon at bounding box center [856, 142] width 5 height 9
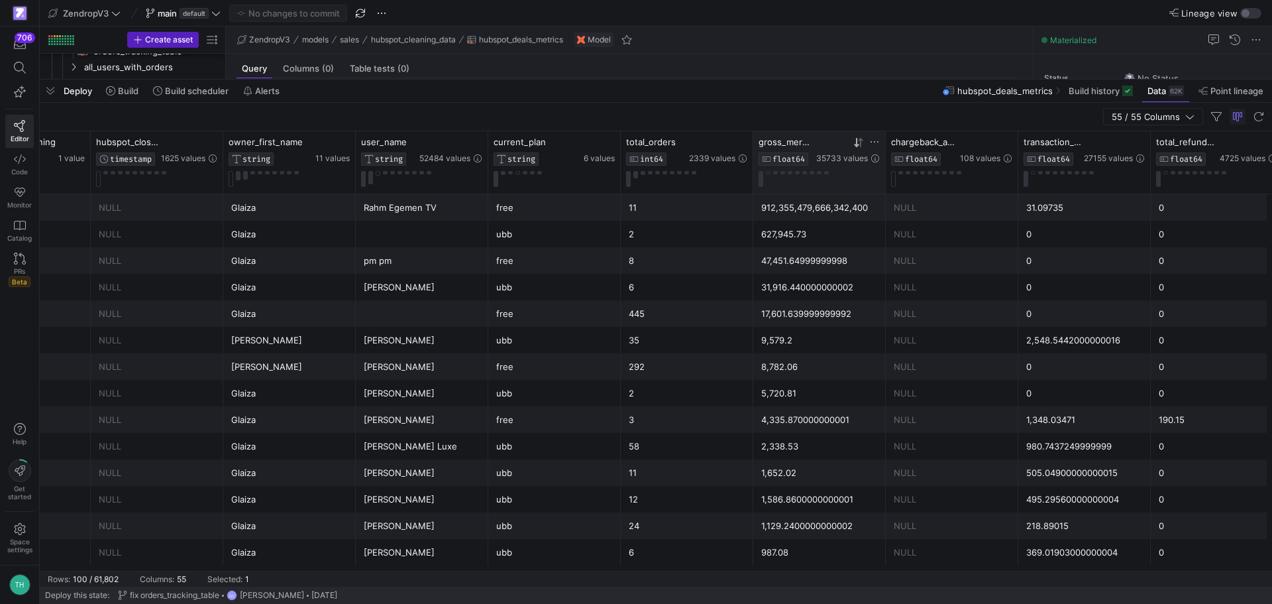
click at [808, 120] on div "55 / 55 Columns" at bounding box center [656, 117] width 1233 height 28
click at [810, 217] on div "912,355,479,666,342,400" at bounding box center [819, 208] width 117 height 26
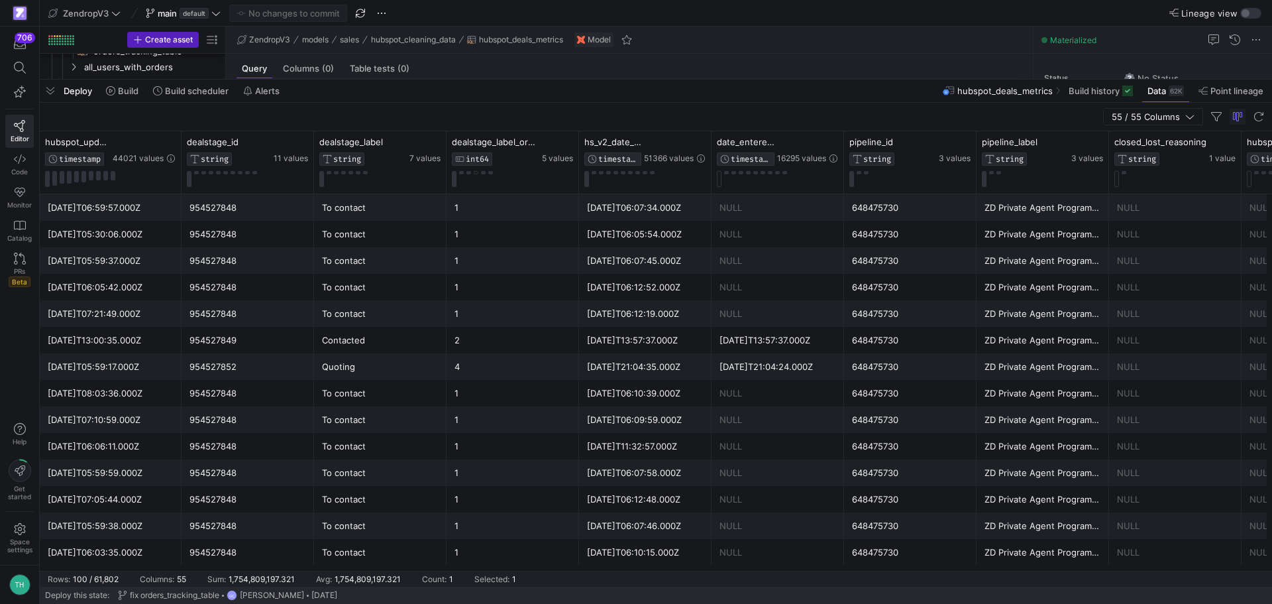
scroll to position [0, 1060]
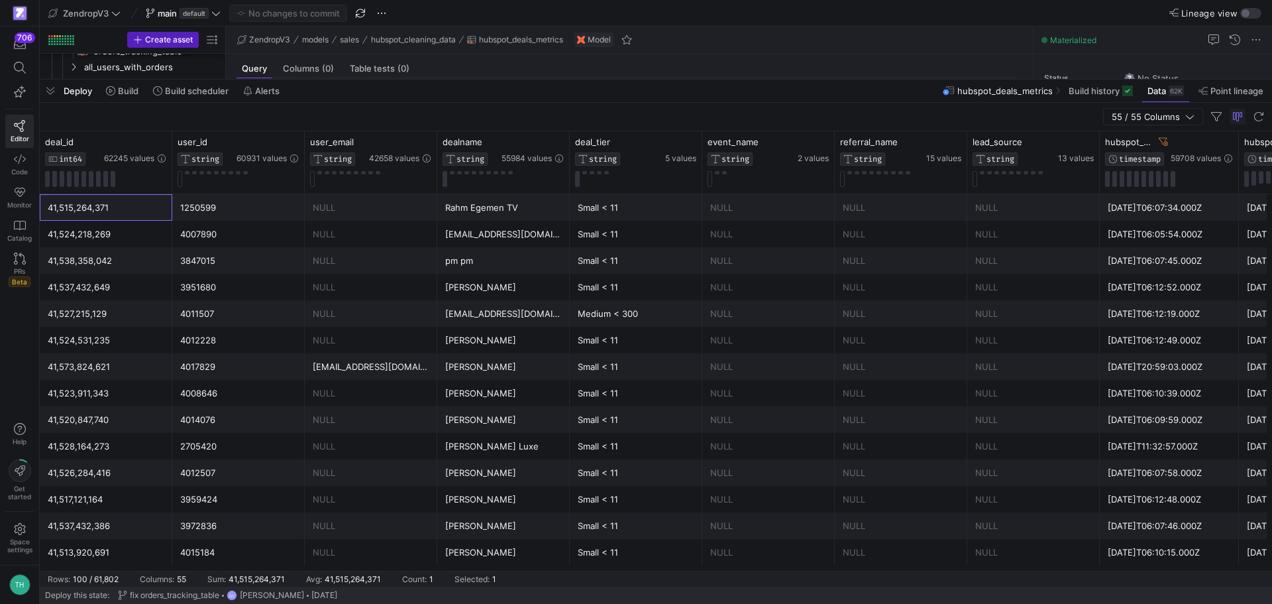
click at [616, 211] on div "Small < 11" at bounding box center [636, 208] width 117 height 26
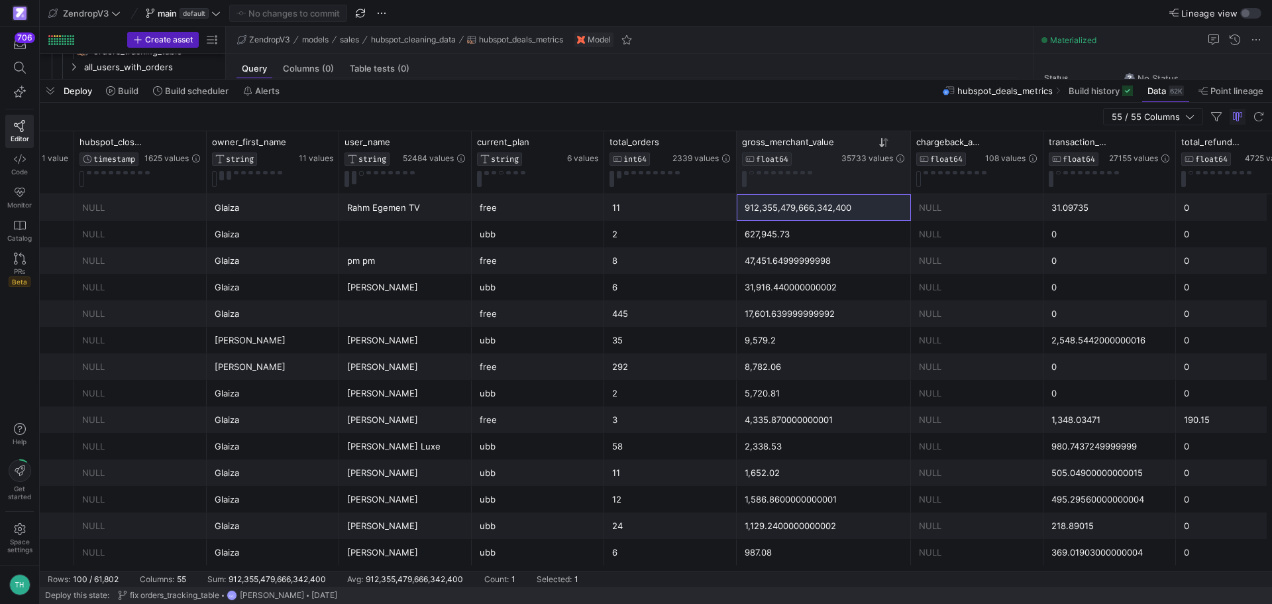
drag, startPoint x: 867, startPoint y: 146, endPoint x: 909, endPoint y: 149, distance: 41.8
click at [909, 149] on div at bounding box center [910, 162] width 5 height 62
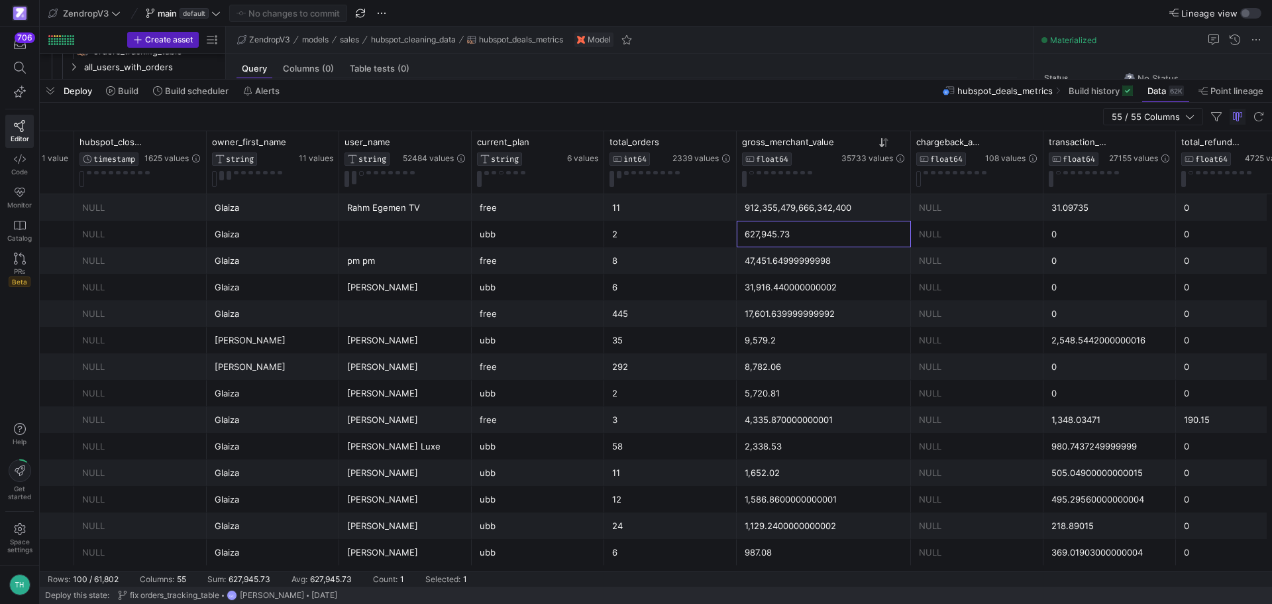
click at [763, 245] on div "627,945.73" at bounding box center [824, 234] width 158 height 26
click at [706, 143] on icon at bounding box center [709, 142] width 11 height 11
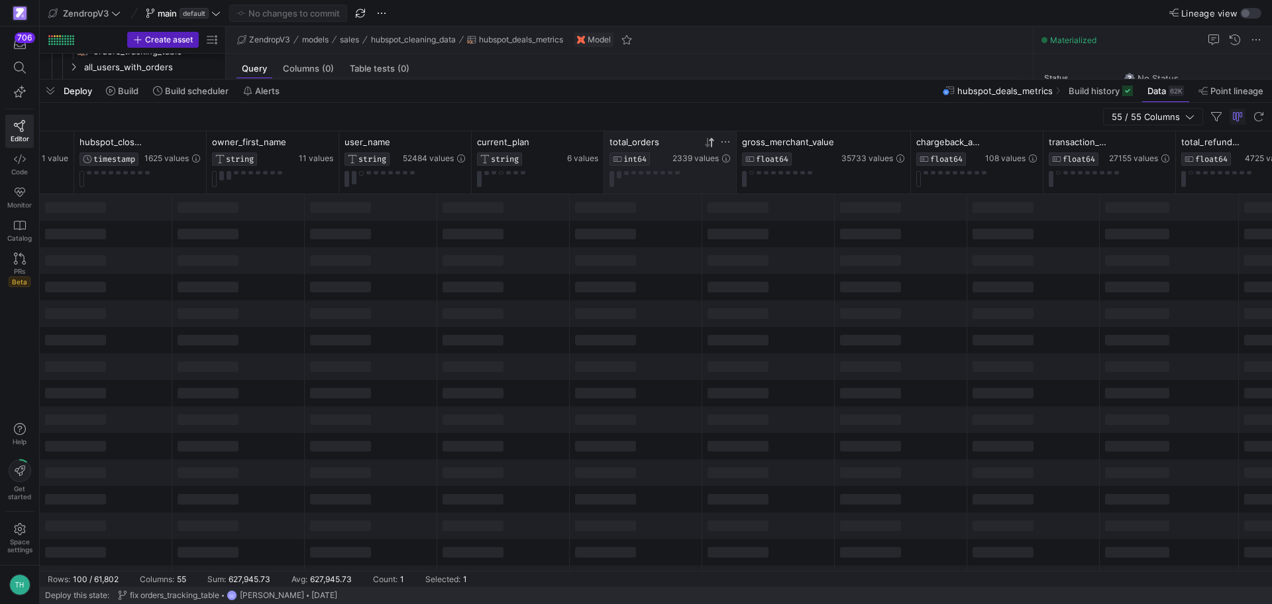
click at [706, 143] on icon at bounding box center [709, 142] width 11 height 11
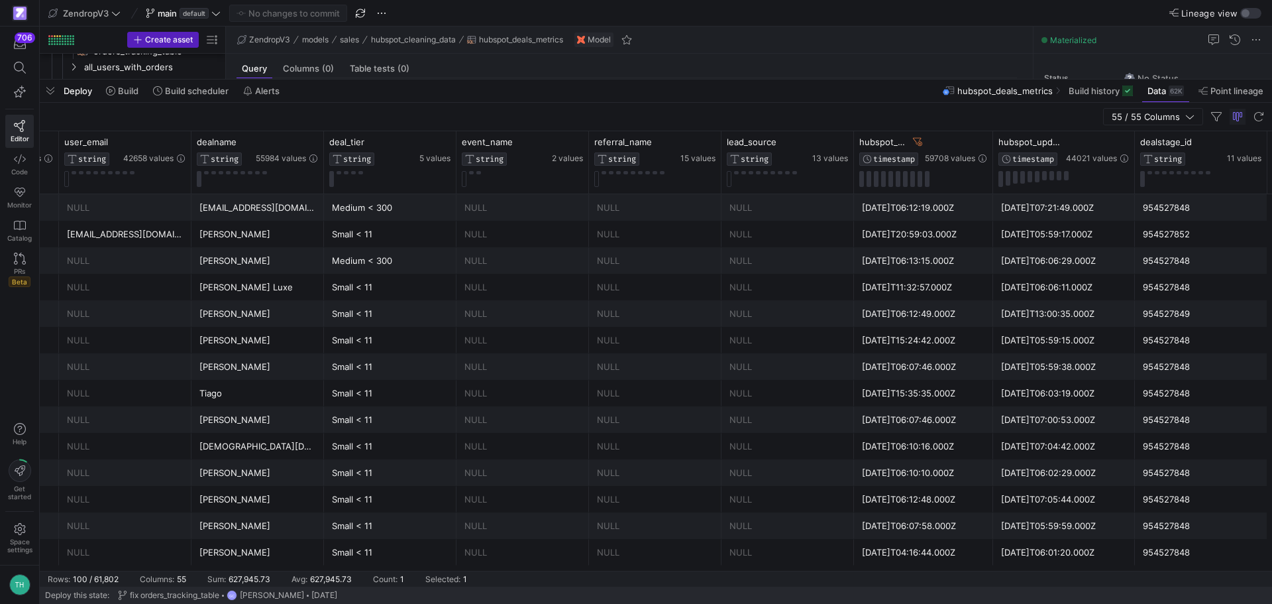
scroll to position [0, 151]
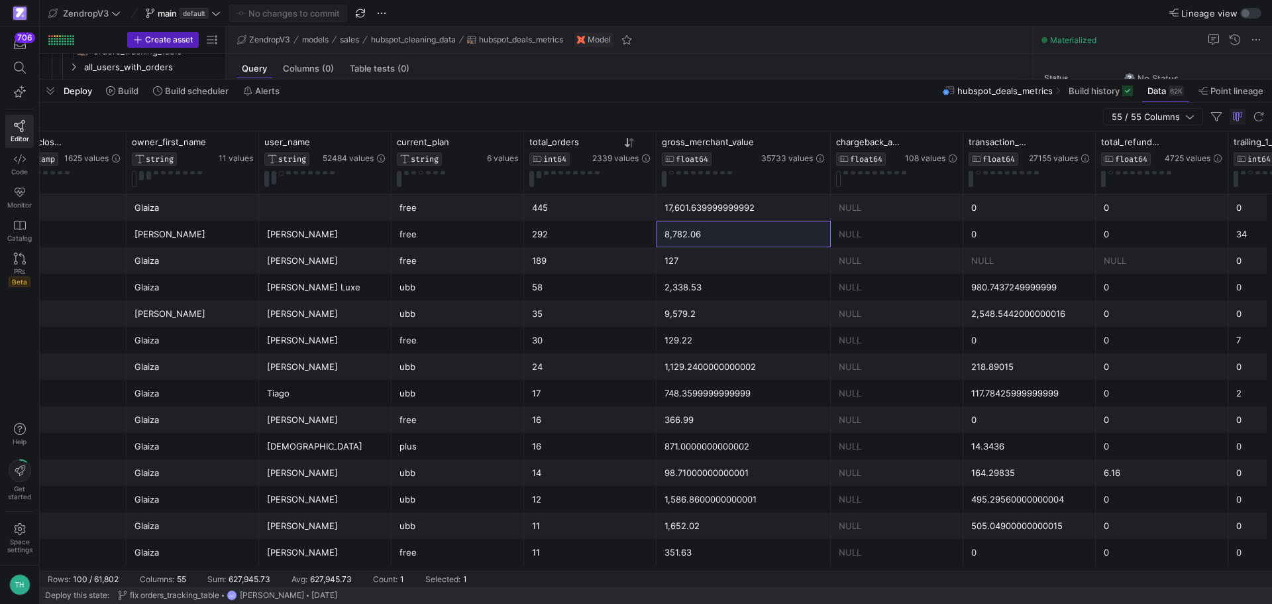
click at [912, 240] on div "NULL" at bounding box center [897, 234] width 117 height 26
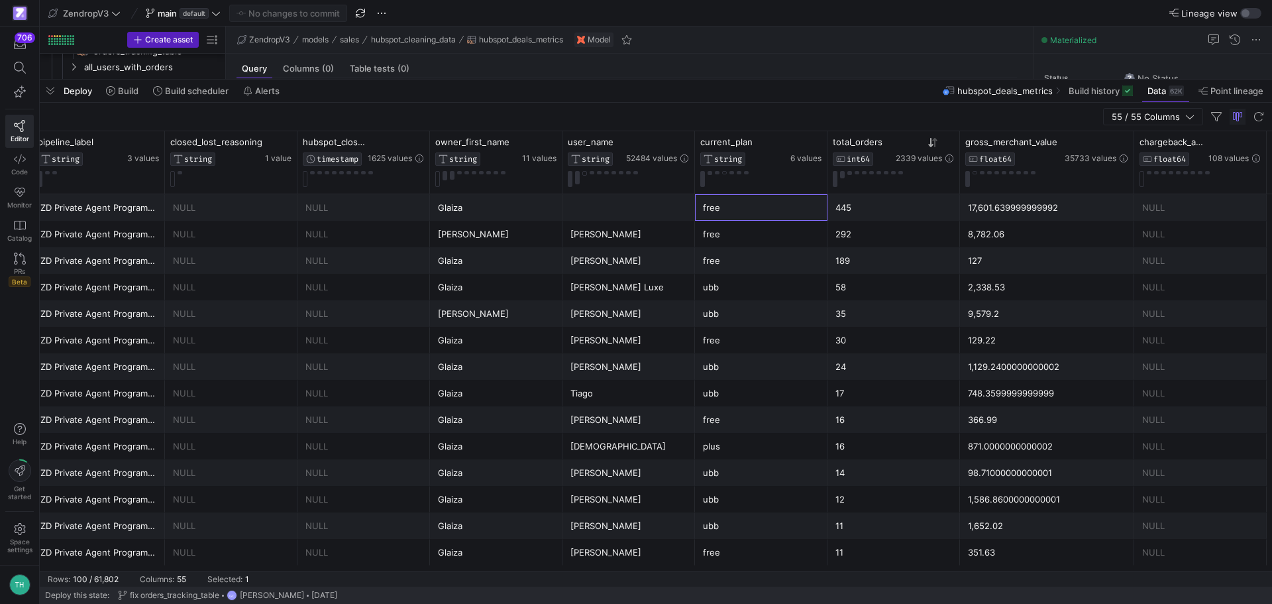
click at [714, 208] on div "free" at bounding box center [761, 208] width 117 height 26
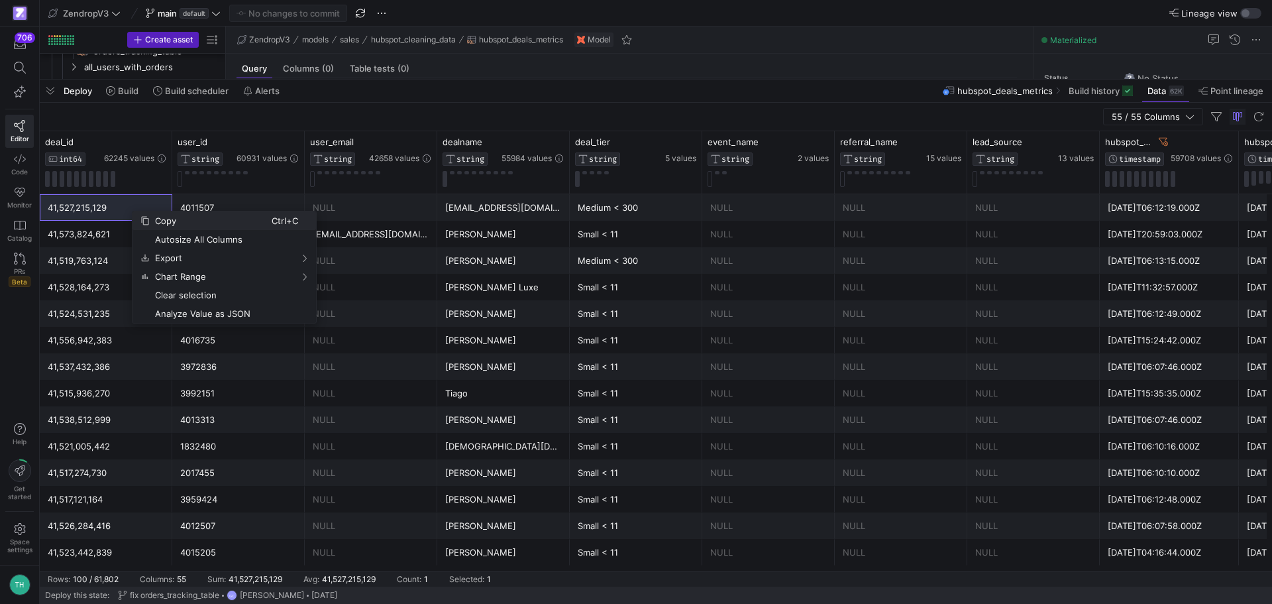
click at [165, 219] on span "Copy" at bounding box center [211, 220] width 122 height 19
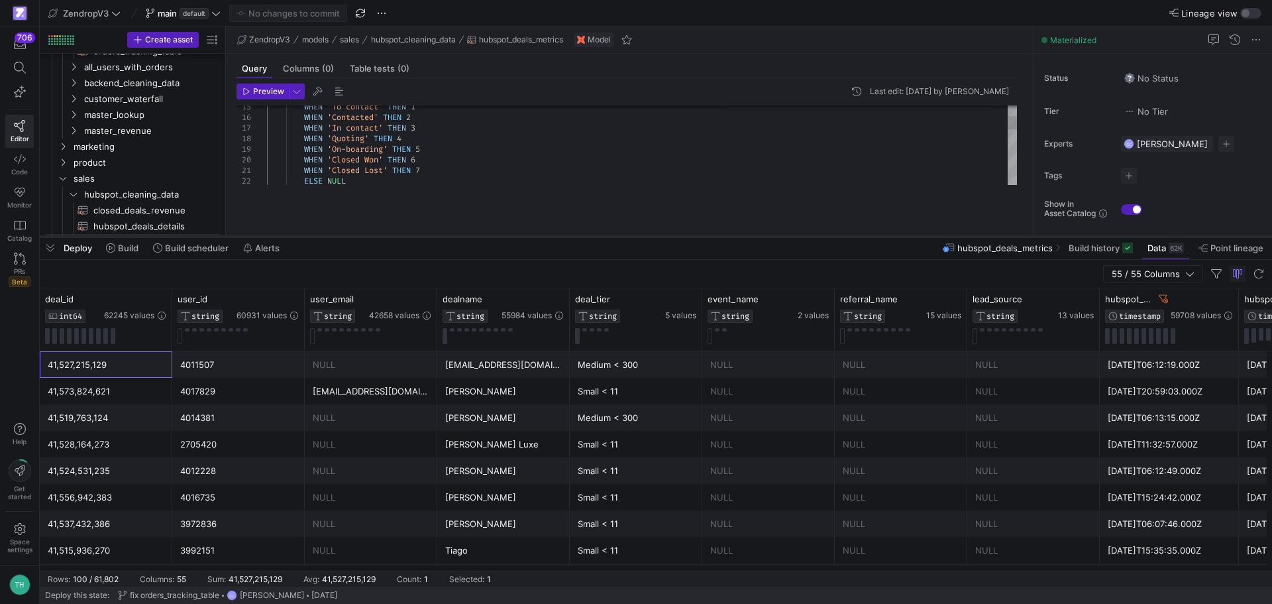
drag, startPoint x: 661, startPoint y: 79, endPoint x: 653, endPoint y: 236, distance: 157.3
click at [653, 236] on div at bounding box center [656, 236] width 1233 height 5
click at [479, 366] on div "[EMAIL_ADDRESS][DOMAIN_NAME]" at bounding box center [503, 365] width 117 height 26
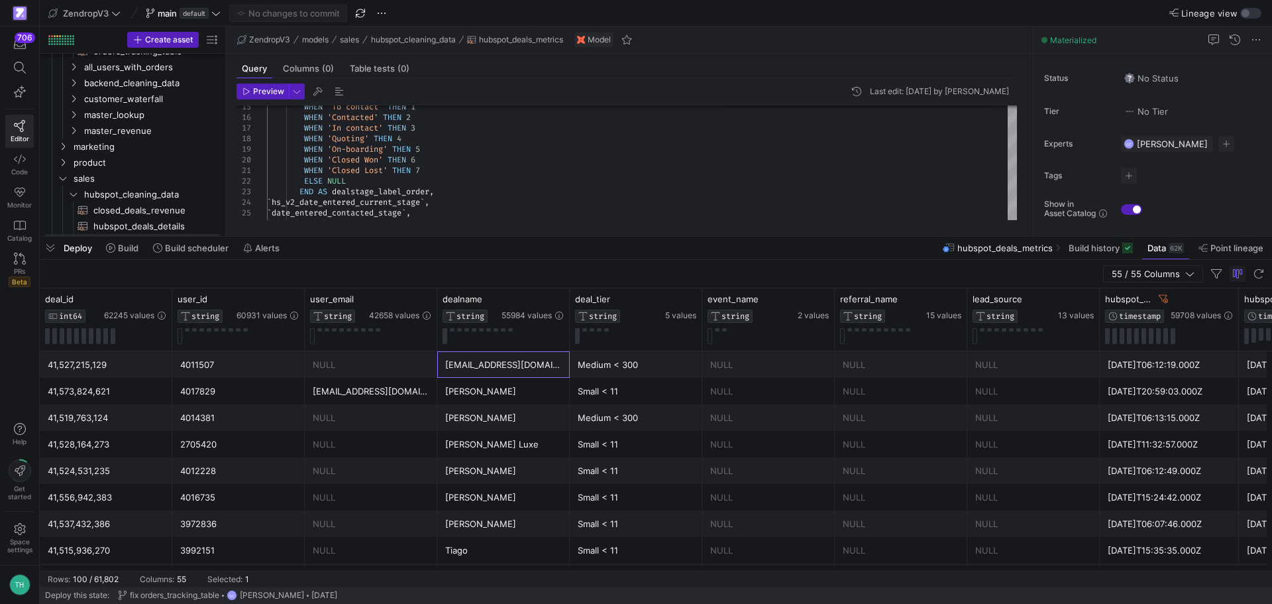
click at [545, 361] on div "[EMAIL_ADDRESS][DOMAIN_NAME]" at bounding box center [503, 365] width 117 height 26
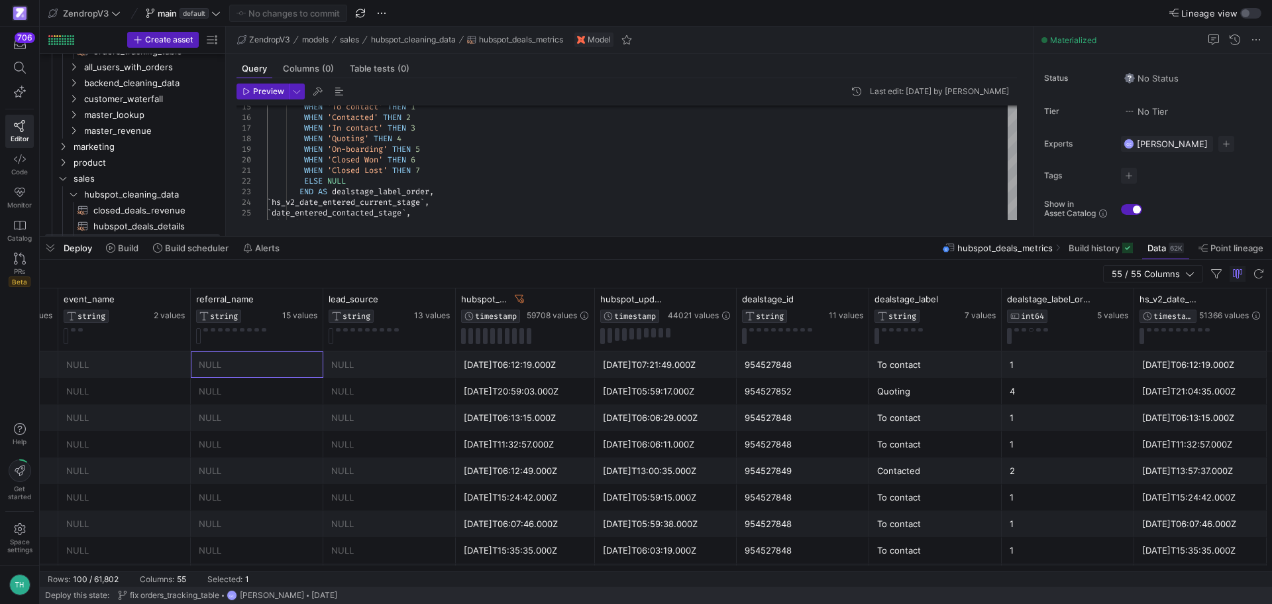
scroll to position [0, 0]
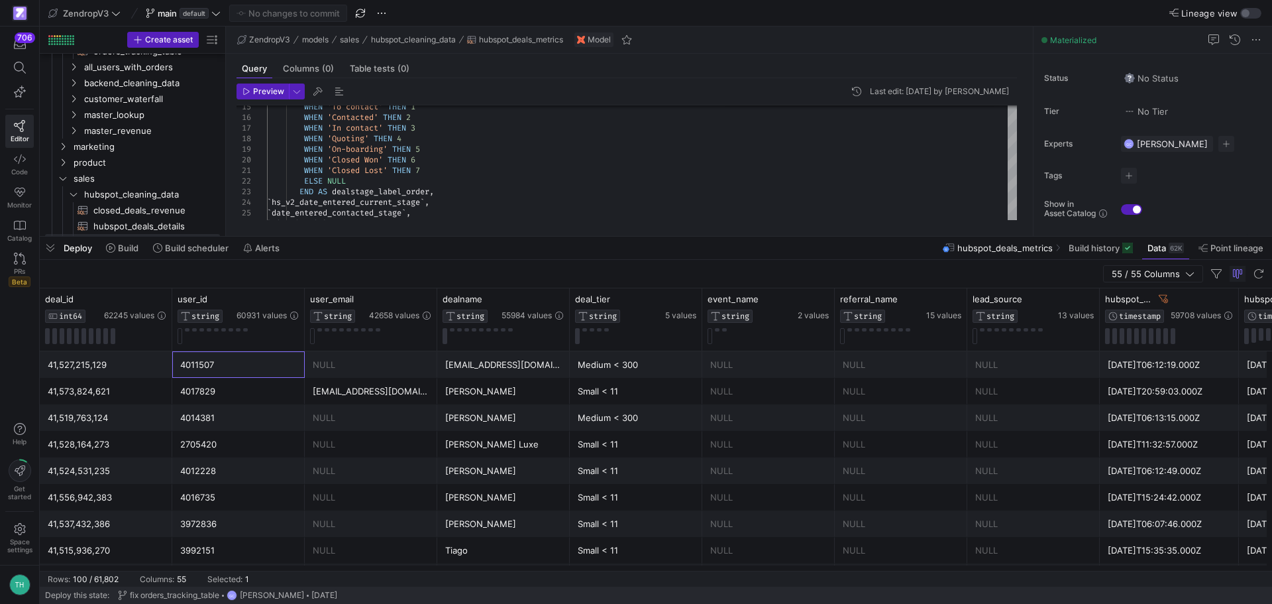
click at [740, 361] on div "NULL" at bounding box center [768, 365] width 117 height 26
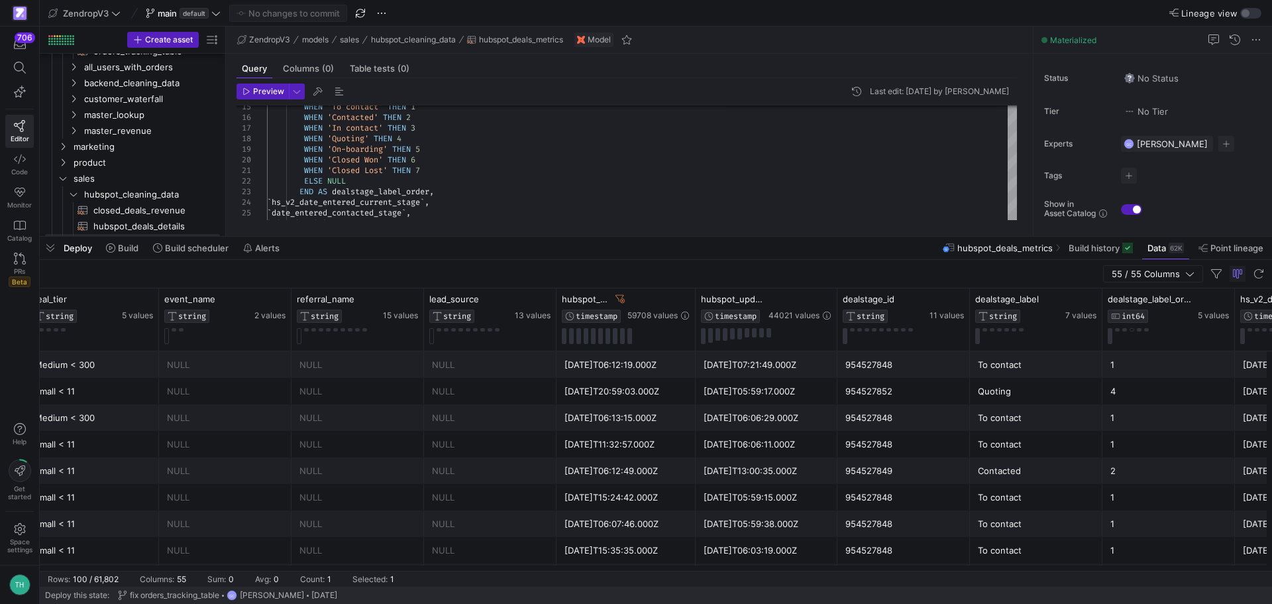
scroll to position [0, 381]
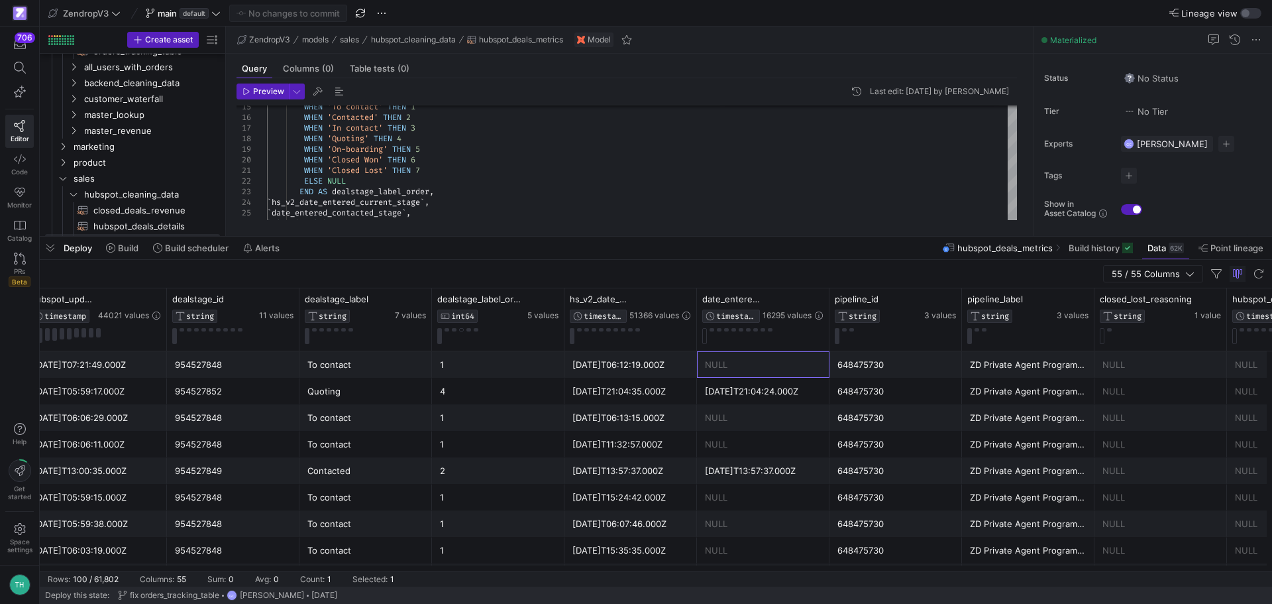
click at [779, 361] on div "NULL" at bounding box center [763, 365] width 117 height 26
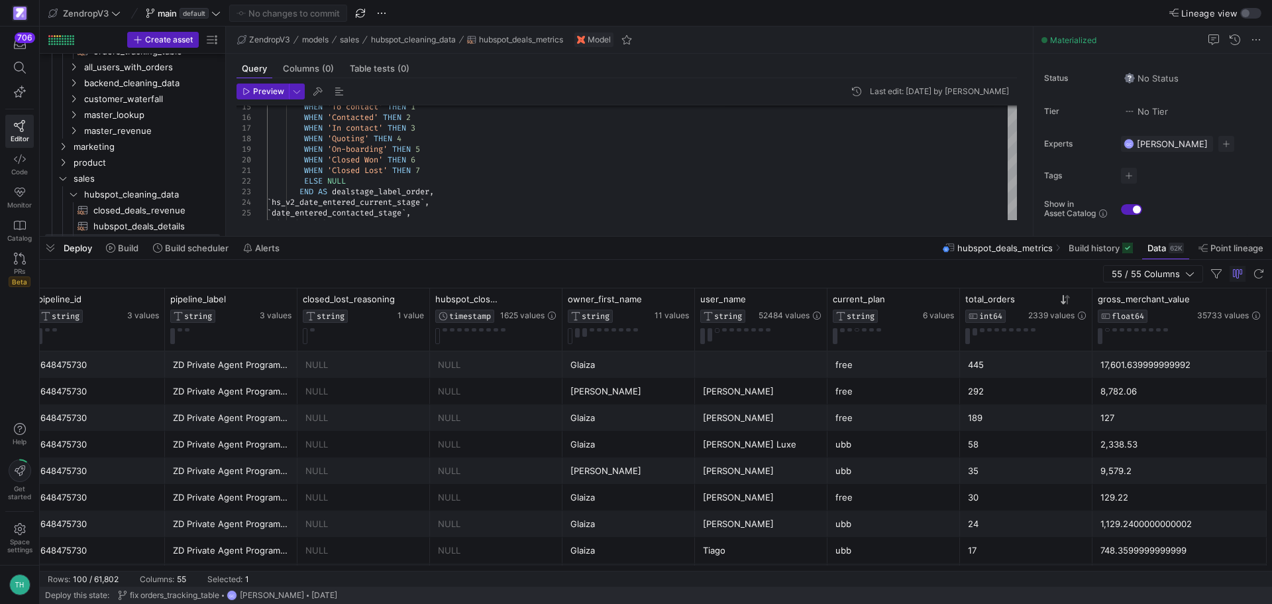
scroll to position [0, 2144]
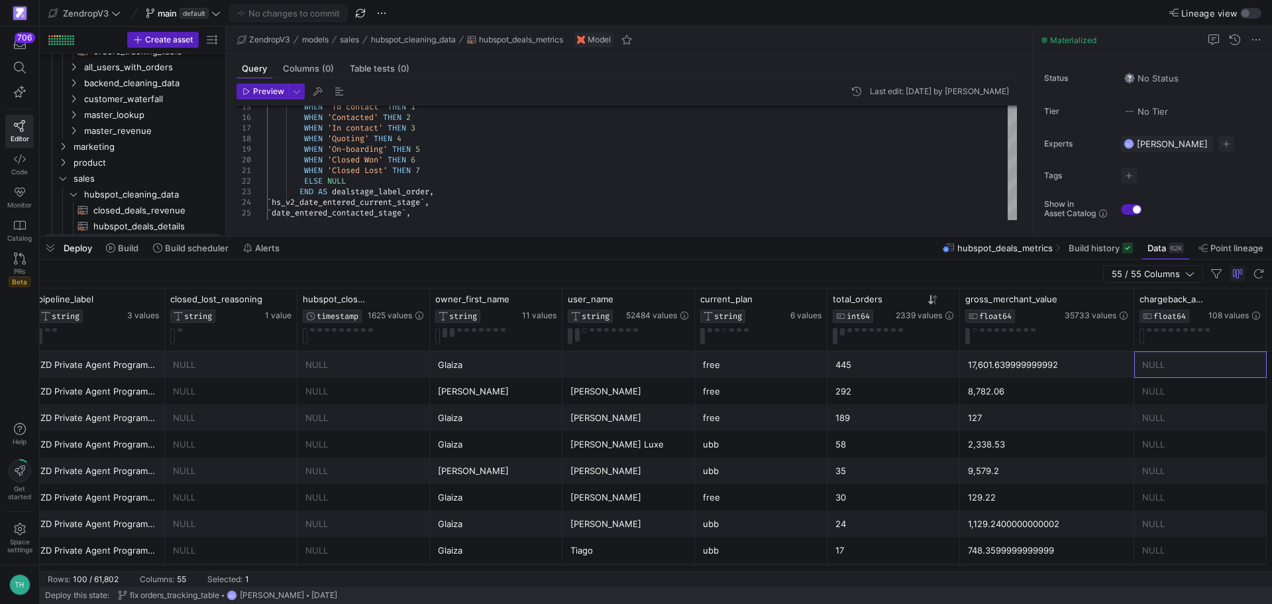
click at [781, 373] on div "free" at bounding box center [761, 365] width 117 height 26
click at [355, 11] on span "button" at bounding box center [361, 13] width 16 height 16
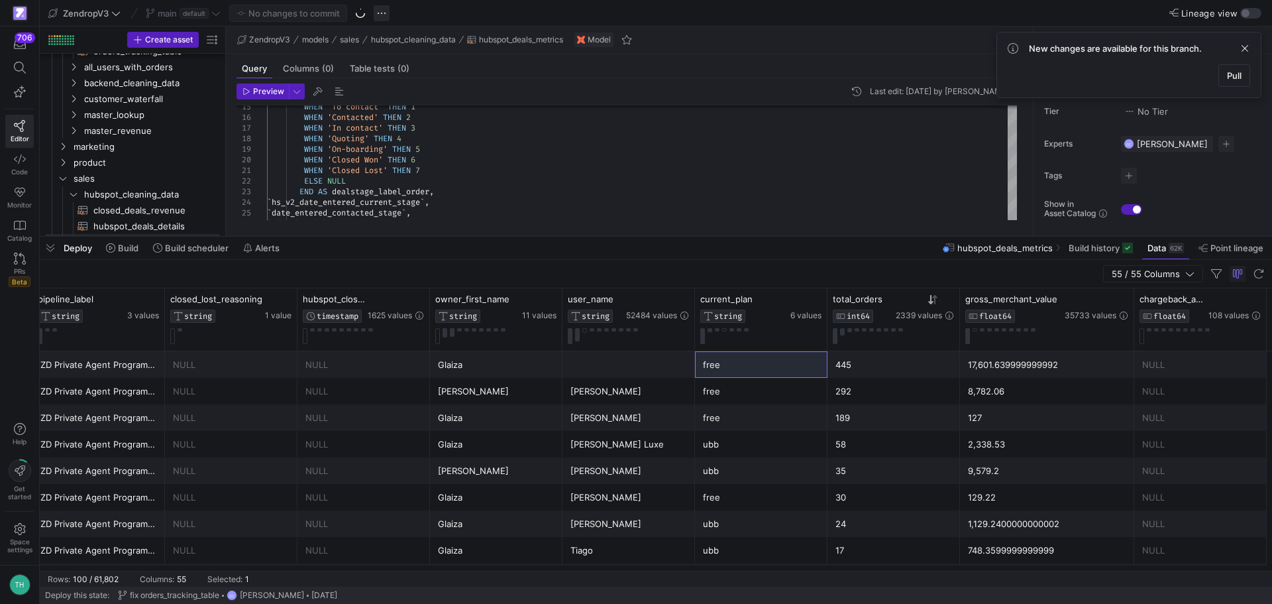
click at [381, 15] on span "button" at bounding box center [382, 13] width 16 height 16
click at [409, 75] on span "Open Git history" at bounding box center [429, 75] width 68 height 11
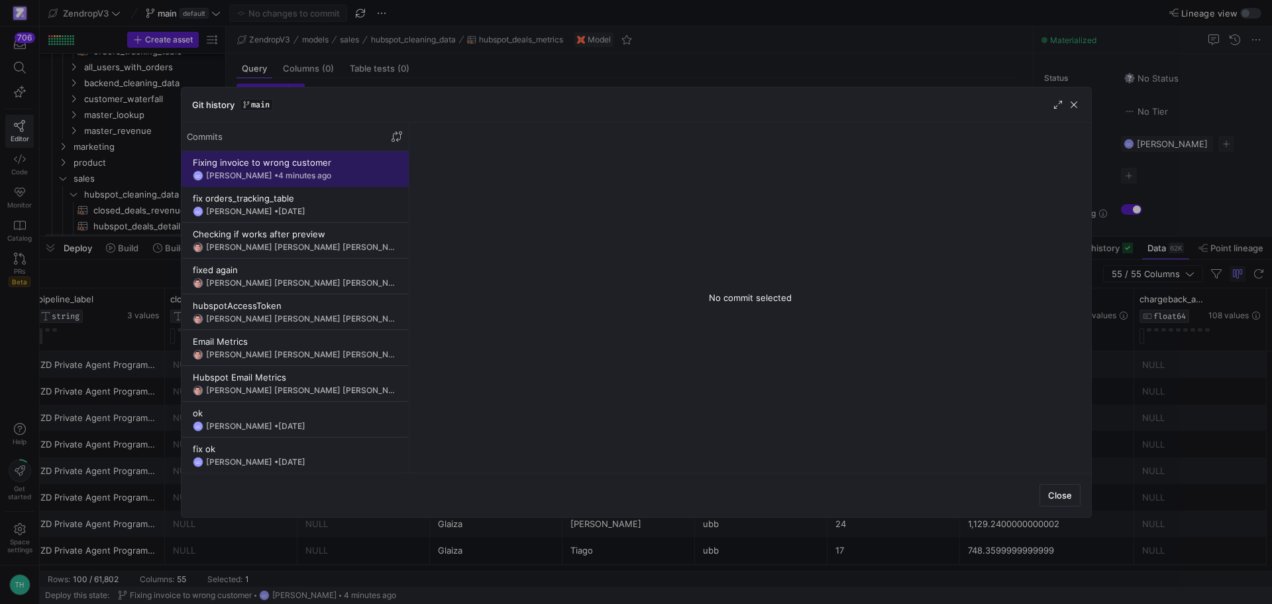
click at [351, 170] on y42-git-commit-item "Fixing invoice to wrong customer GC Giovana Costa • 4 minutes ago" at bounding box center [295, 169] width 205 height 24
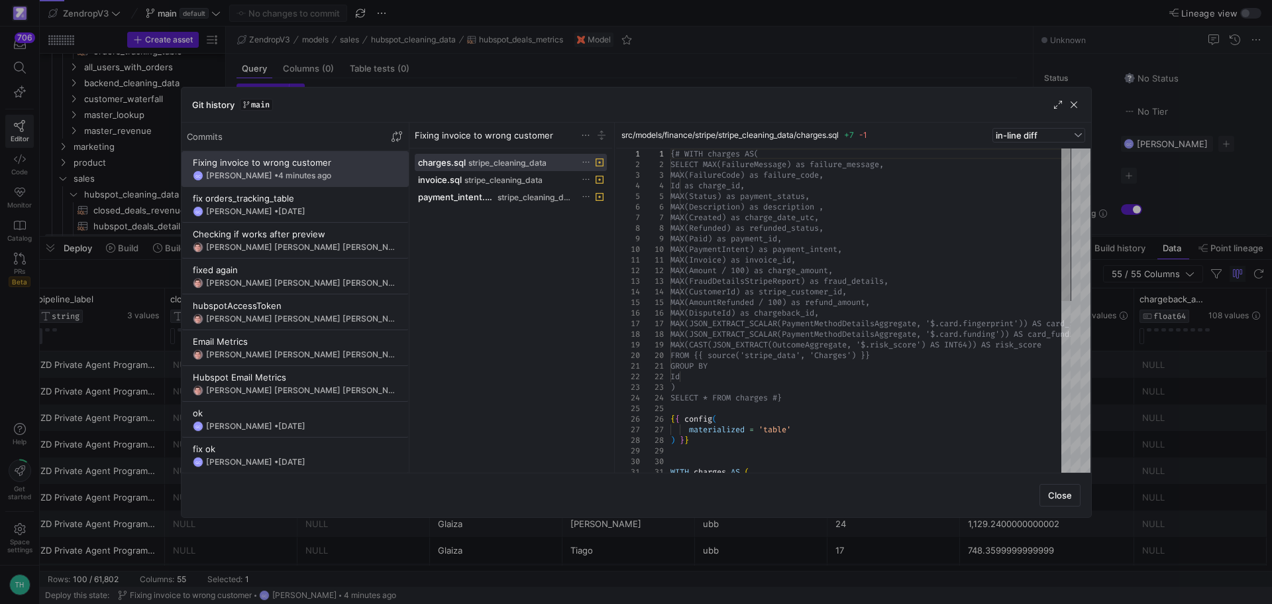
click at [619, 36] on div at bounding box center [636, 302] width 1272 height 604
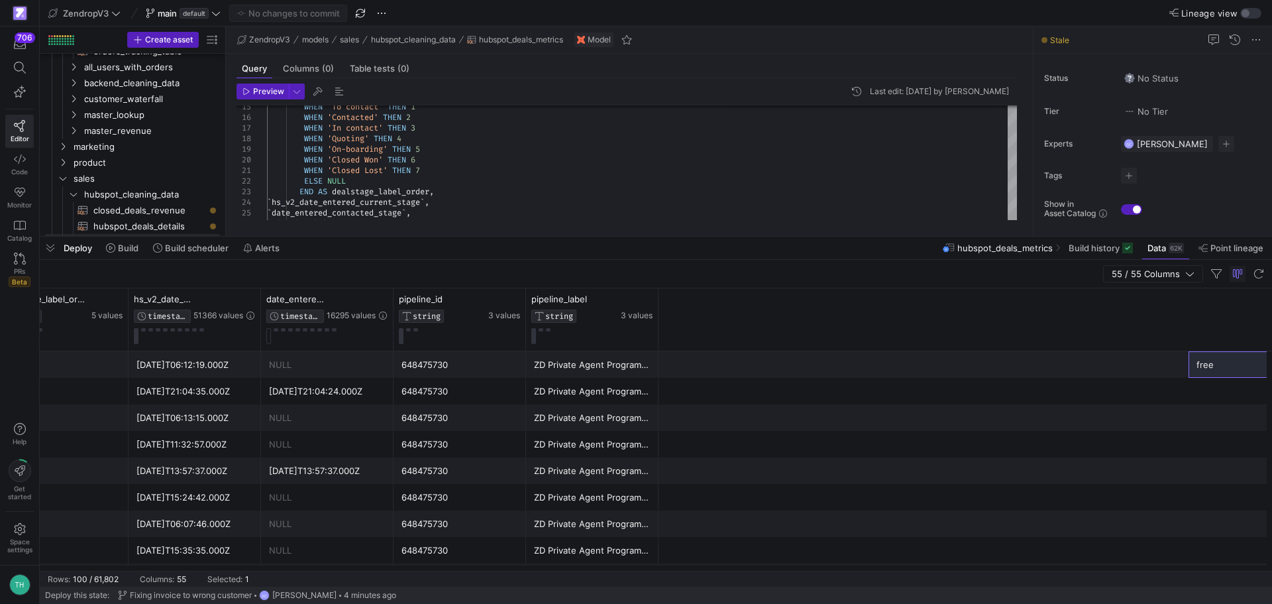
scroll to position [0, 0]
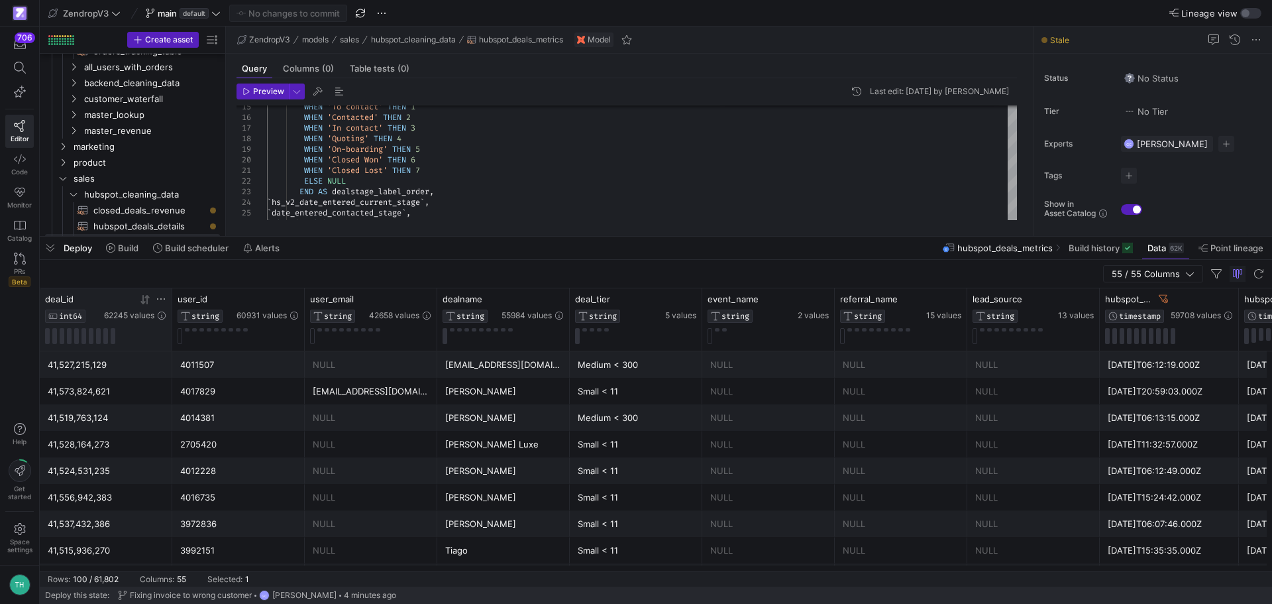
click at [162, 296] on icon at bounding box center [161, 299] width 11 height 11
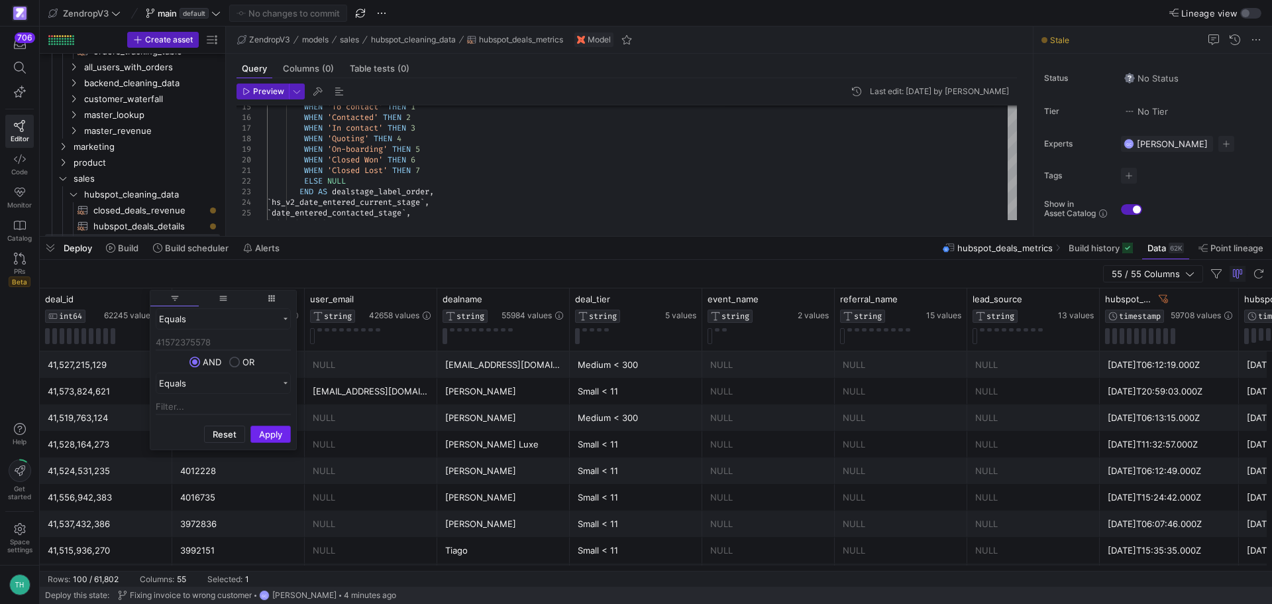
type input "41572375578"
click at [285, 431] on button "Apply" at bounding box center [270, 433] width 40 height 17
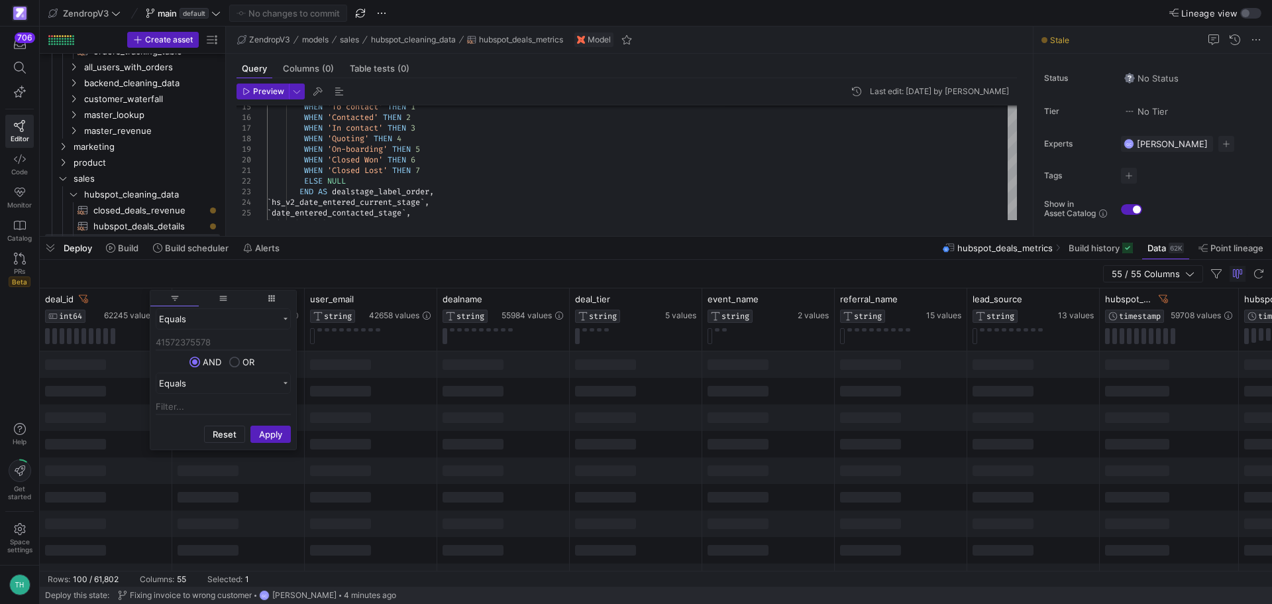
click at [430, 269] on div "55 / 55 Columns" at bounding box center [656, 274] width 1233 height 28
